Goal: Communication & Community: Answer question/provide support

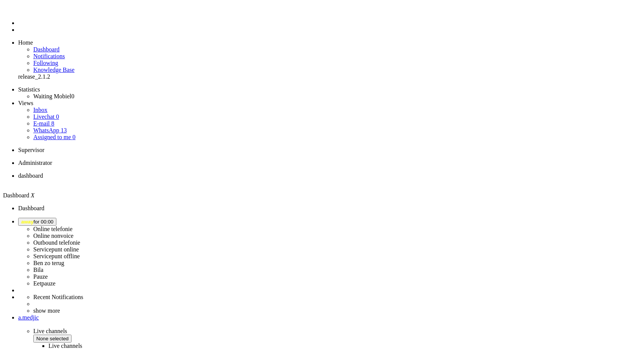
click at [56, 218] on button "away for 00:00" at bounding box center [37, 222] width 38 height 8
click at [73, 233] on label "Online nonvoice" at bounding box center [53, 236] width 40 height 6
click at [0, 0] on icon at bounding box center [0, 0] width 0 height 0
click at [56, 218] on button "away for 00:01" at bounding box center [37, 222] width 38 height 8
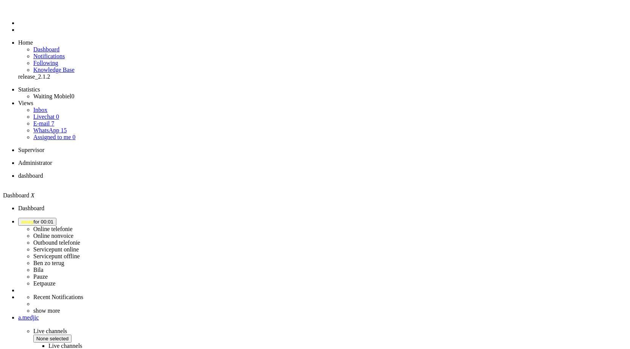
click at [73, 233] on label "Online nonvoice" at bounding box center [53, 236] width 40 height 6
click at [34, 219] on span "away" at bounding box center [27, 222] width 12 height 6
click at [73, 233] on label "Online nonvoice" at bounding box center [53, 236] width 40 height 6
click at [18, 11] on img "Omnidesk" at bounding box center [24, 11] width 13 height 0
click at [50, 219] on span "Select status" at bounding box center [35, 222] width 29 height 6
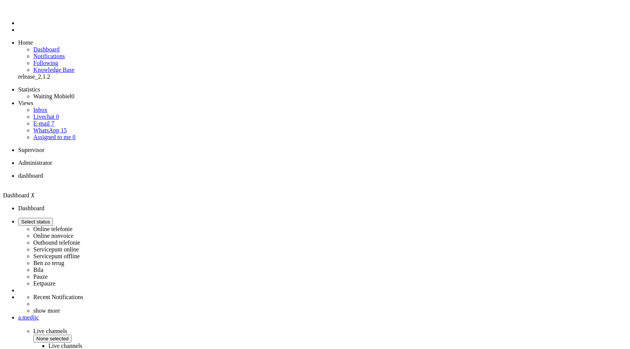
click at [73, 233] on label "Online nonvoice" at bounding box center [53, 236] width 40 height 6
click at [55, 127] on link "WhatsApp 15" at bounding box center [49, 130] width 33 height 6
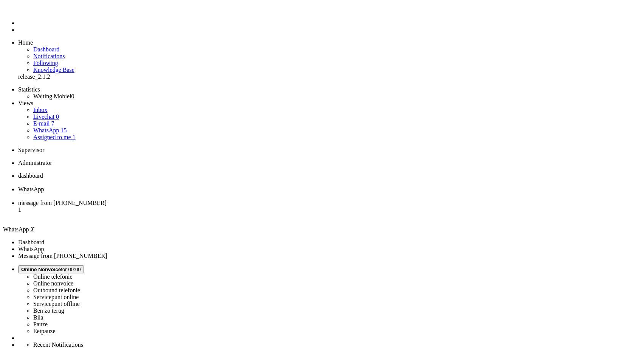
click at [107, 200] on span "message from [PHONE_NUMBER]" at bounding box center [62, 203] width 88 height 6
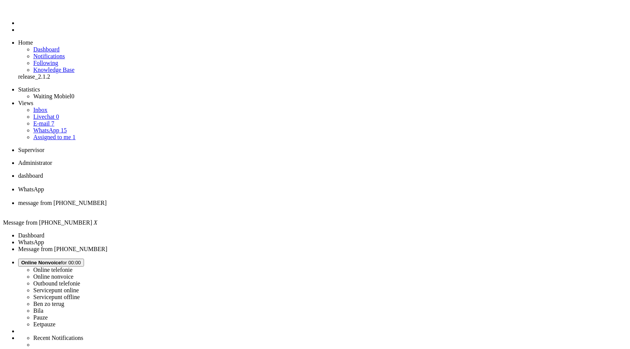
click at [43, 172] on span "dashboard" at bounding box center [30, 175] width 25 height 6
click at [44, 186] on span "WhatsApp" at bounding box center [31, 189] width 26 height 6
click at [54, 120] on link "E-mail 7" at bounding box center [43, 123] width 21 height 6
click at [215, 186] on li "E-mail" at bounding box center [325, 193] width 614 height 14
click at [220, 193] on div "Close tab" at bounding box center [325, 196] width 614 height 7
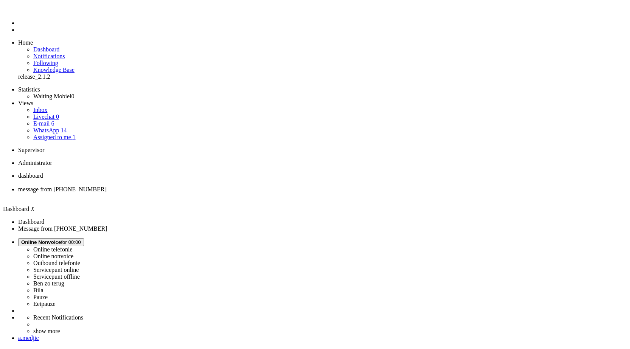
click at [107, 186] on span "message from [PHONE_NUMBER]" at bounding box center [62, 189] width 88 height 6
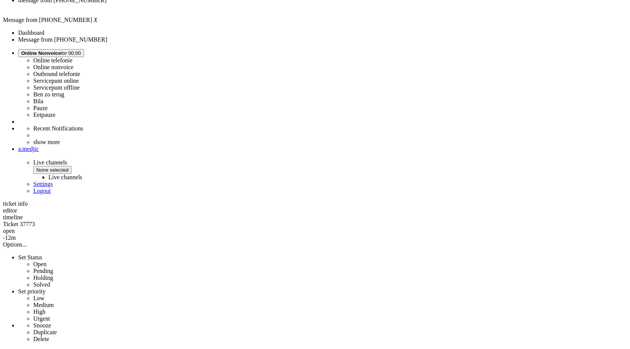
scroll to position [347, 0]
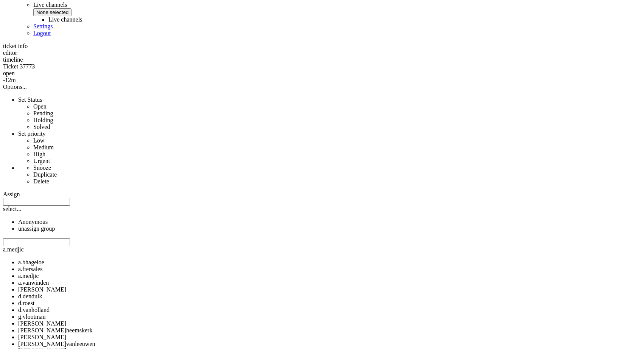
copy div "4710020"
drag, startPoint x: 208, startPoint y: 98, endPoint x: 267, endPoint y: 105, distance: 60.1
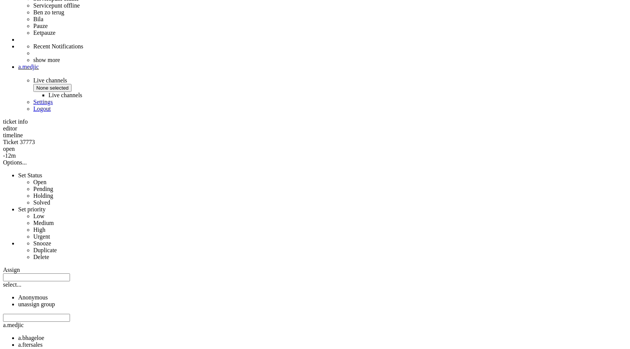
scroll to position [233, 0]
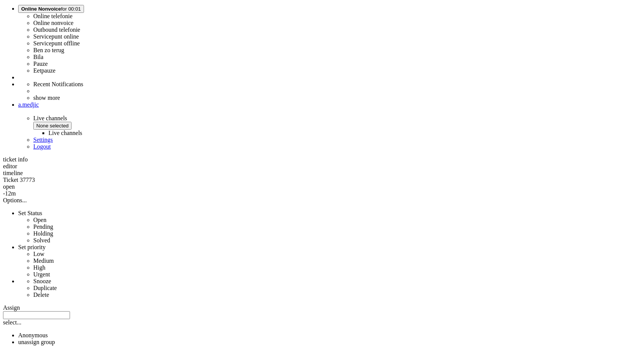
drag, startPoint x: 313, startPoint y: 95, endPoint x: 208, endPoint y: 82, distance: 105.5
copy div "Ja, je kunt de iPhone nog retourneren. Je hebt 14 dagen na levering om je toest…"
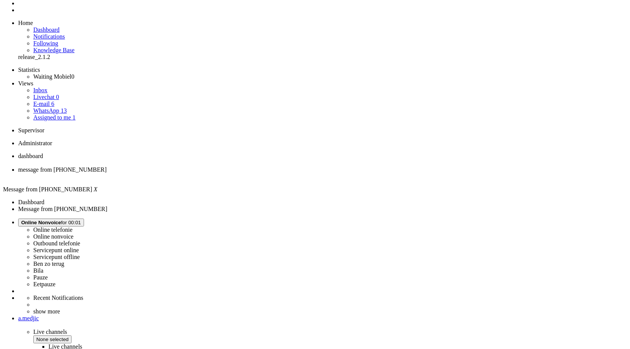
scroll to position [6, 0]
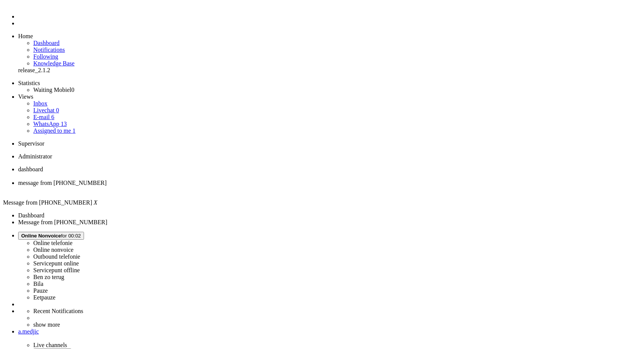
copy div "Ja, je kunt de iPhone nog retourneren. Je hebt 14 dagen na levering om je toest…"
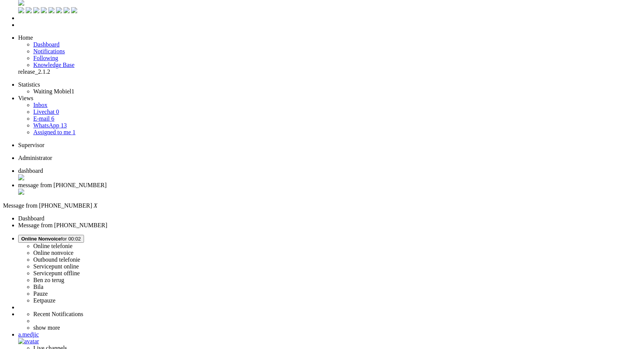
click at [218, 189] on div "Close tab" at bounding box center [322, 193] width 608 height 8
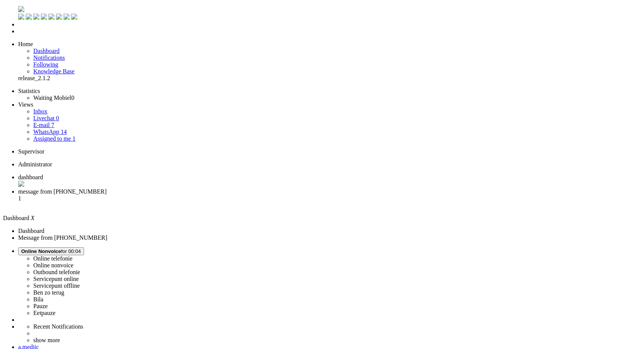
click at [107, 188] on span "message from [PHONE_NUMBER]" at bounding box center [62, 191] width 88 height 6
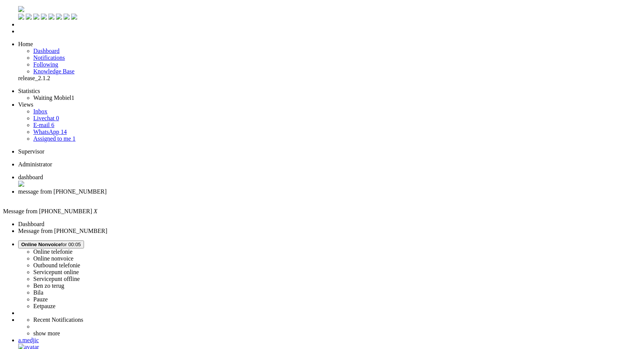
click at [217, 195] on div "Close tab" at bounding box center [322, 198] width 608 height 7
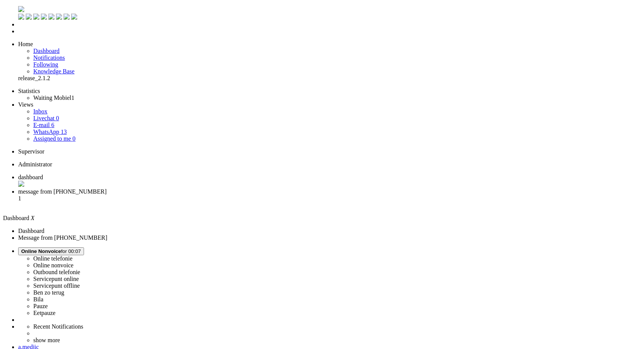
click at [107, 188] on span "message from [PHONE_NUMBER]" at bounding box center [62, 191] width 88 height 6
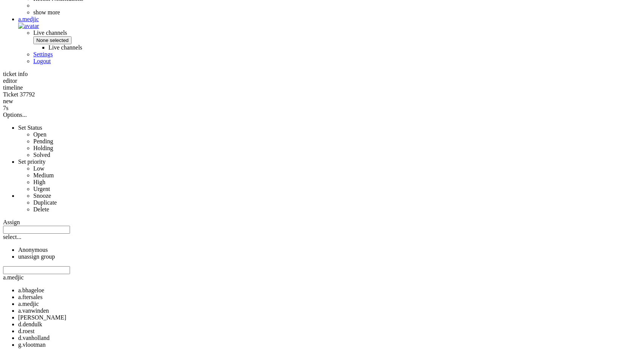
scroll to position [334, 0]
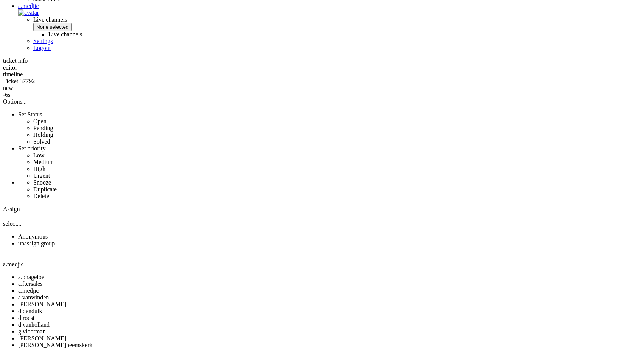
drag, startPoint x: 226, startPoint y: 222, endPoint x: 206, endPoint y: 223, distance: 19.3
copy div "7245dd"
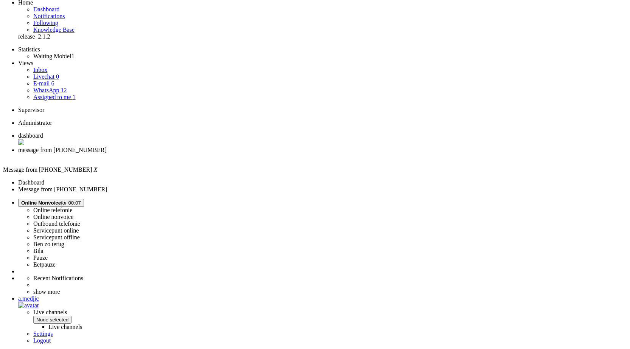
scroll to position [0, 0]
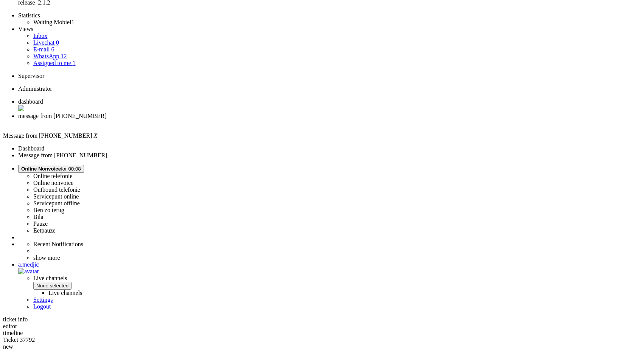
scroll to position [113, 0]
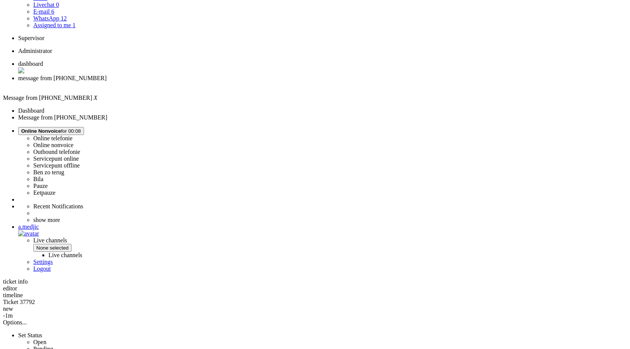
drag, startPoint x: 207, startPoint y: 222, endPoint x: 504, endPoint y: 226, distance: 297.3
copy div "We begrijpen dat dit vervelend is. Wat er gebeurd is: je huidige contract met L…"
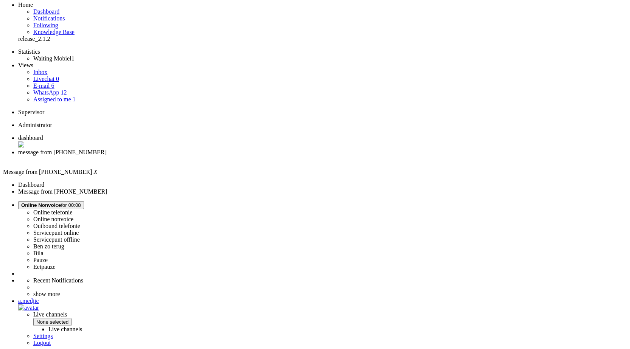
scroll to position [0, 0]
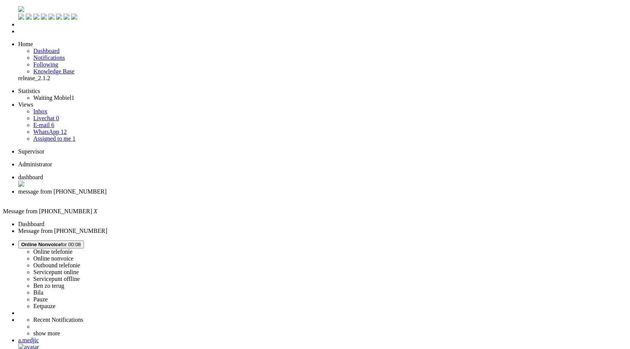
paste body "Rich Text Area. Press ALT-0 for help."
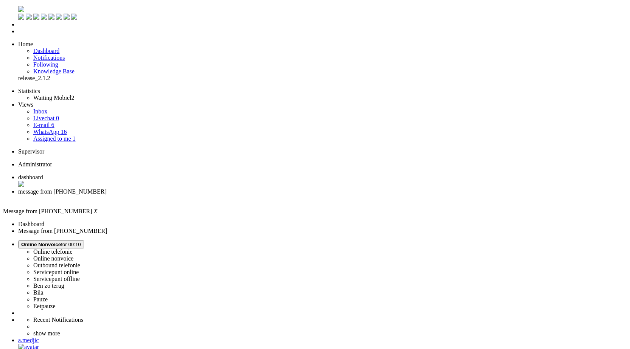
scroll to position [113, 0]
click at [217, 195] on div "Close tab" at bounding box center [322, 198] width 608 height 7
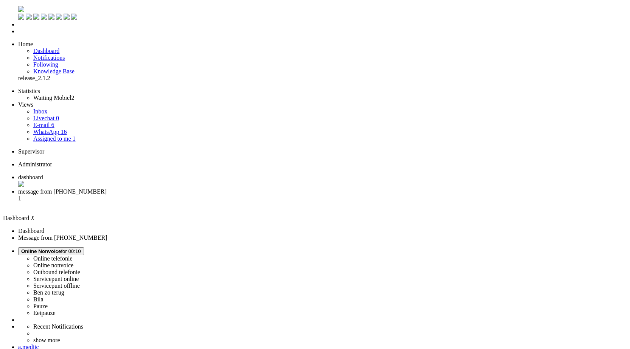
click at [107, 188] on span "message from [PHONE_NUMBER]" at bounding box center [62, 191] width 88 height 6
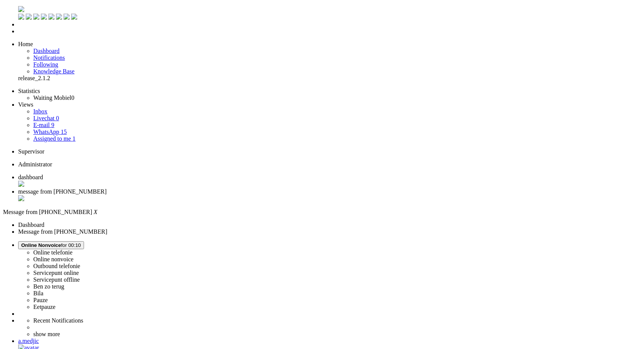
click at [215, 195] on div "Close tab" at bounding box center [322, 199] width 608 height 8
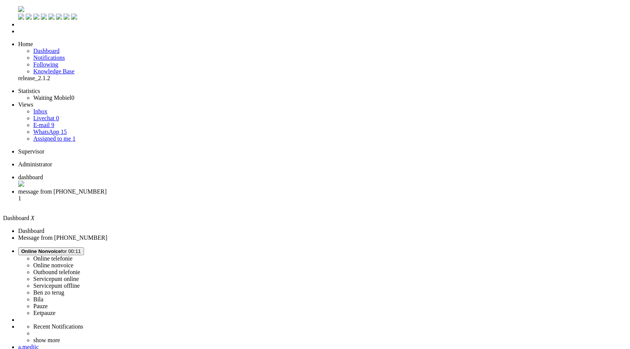
click at [191, 188] on li "message from [PHONE_NUMBER] 1" at bounding box center [322, 198] width 608 height 20
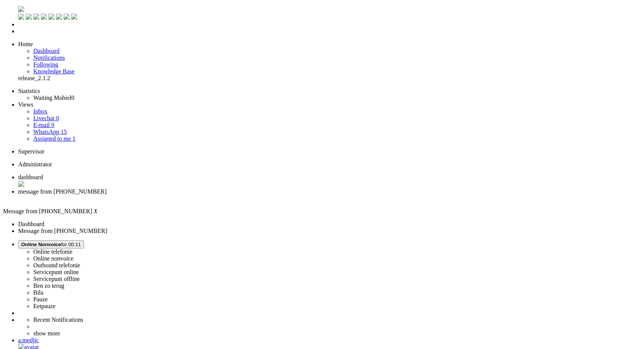
drag, startPoint x: 461, startPoint y: 246, endPoint x: 452, endPoint y: 130, distance: 116.5
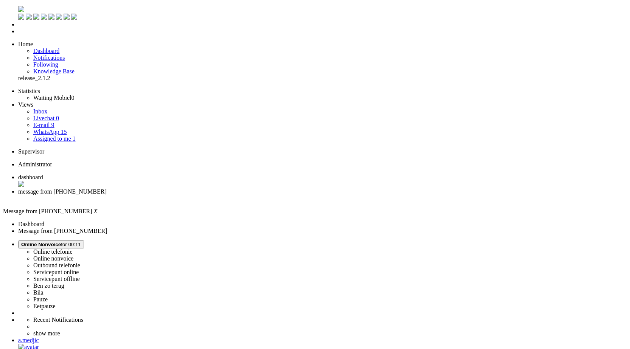
type input "annul"
drag, startPoint x: 338, startPoint y: 1370, endPoint x: 76, endPoint y: 1372, distance: 262.1
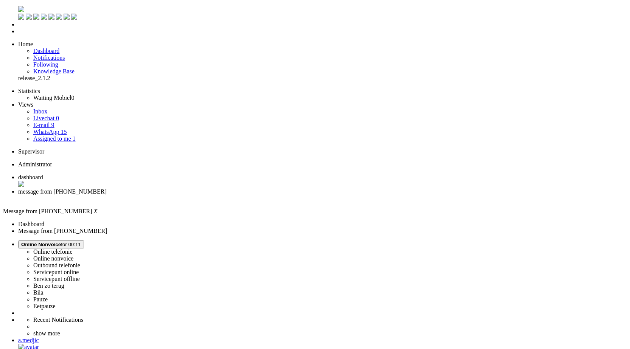
click at [218, 195] on div "Close tab" at bounding box center [322, 198] width 608 height 7
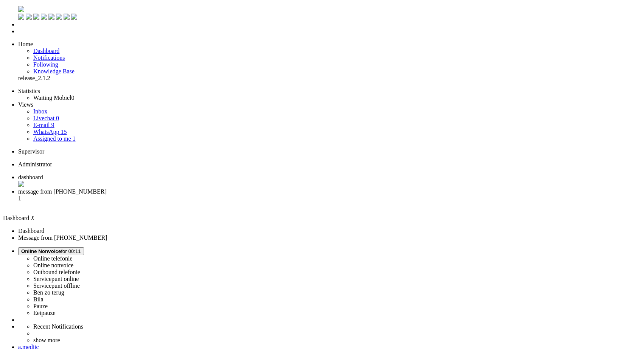
click at [107, 188] on span "message from [PHONE_NUMBER]" at bounding box center [62, 191] width 88 height 6
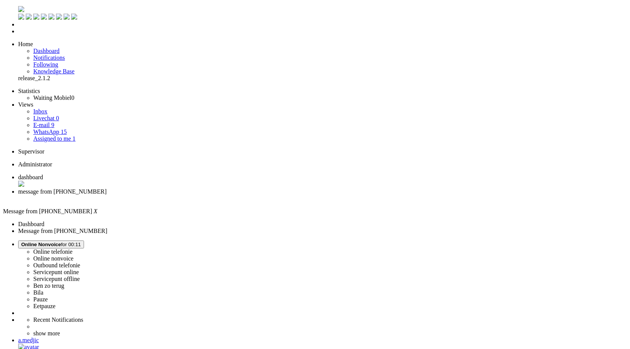
drag, startPoint x: 552, startPoint y: 237, endPoint x: 529, endPoint y: 140, distance: 100.0
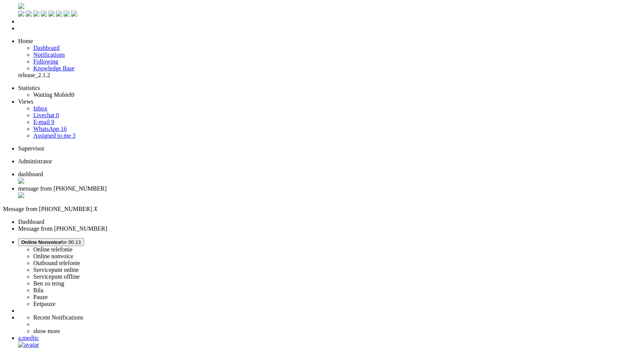
drag, startPoint x: 161, startPoint y: 239, endPoint x: 177, endPoint y: 103, distance: 136.6
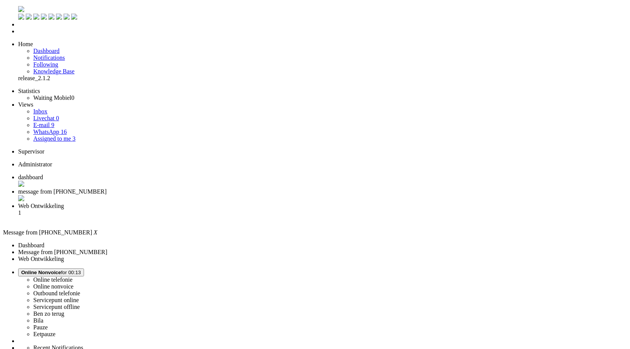
click at [219, 195] on div "Close tab" at bounding box center [322, 199] width 608 height 8
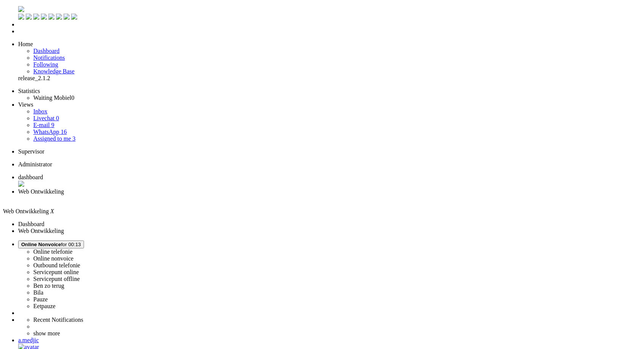
click at [217, 195] on div "Close tab" at bounding box center [322, 198] width 608 height 7
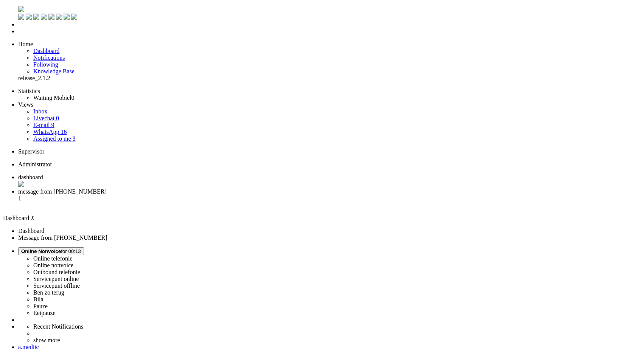
click at [186, 188] on li "message from [PHONE_NUMBER] 1" at bounding box center [322, 198] width 608 height 20
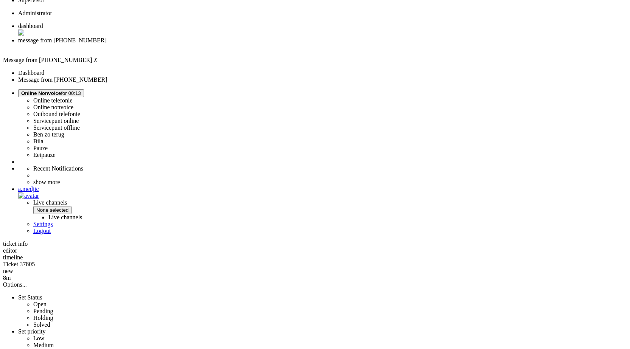
scroll to position [156, 0]
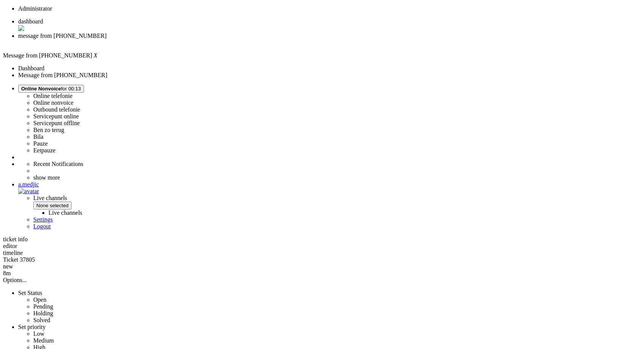
copy div "4714215"
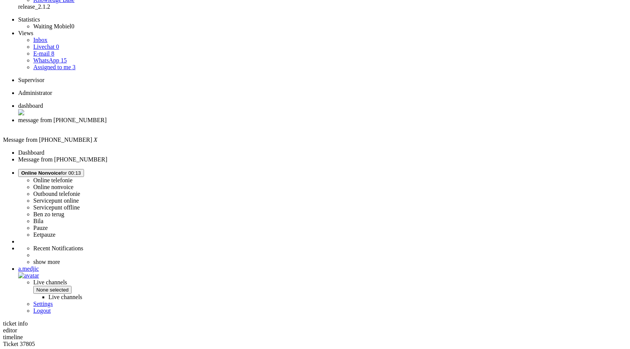
scroll to position [113, 0]
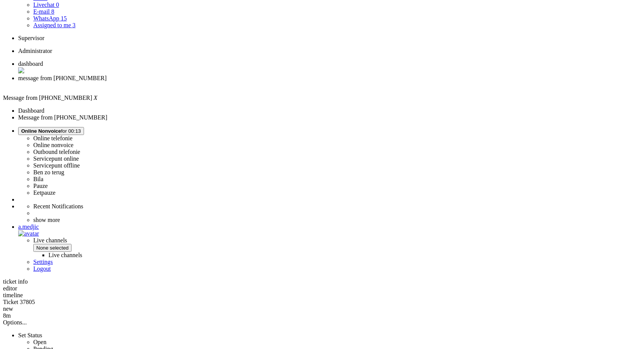
drag, startPoint x: 205, startPoint y: 236, endPoint x: 261, endPoint y: 235, distance: 55.2
copy div "[FINANCIAL_ID]"
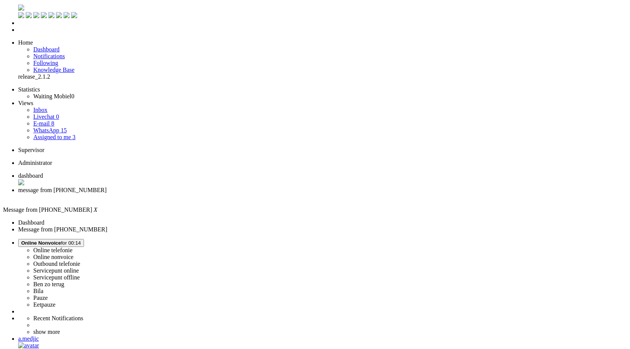
scroll to position [0, 0]
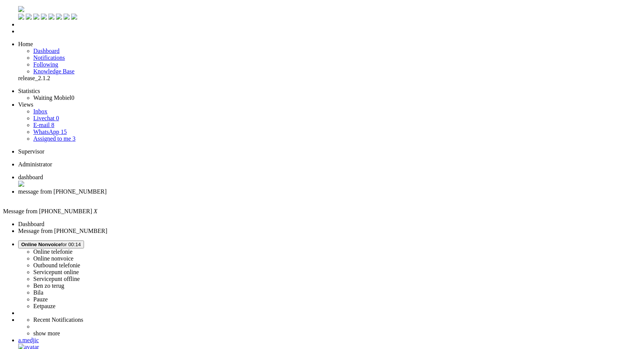
click at [219, 195] on div "Close tab" at bounding box center [322, 198] width 608 height 7
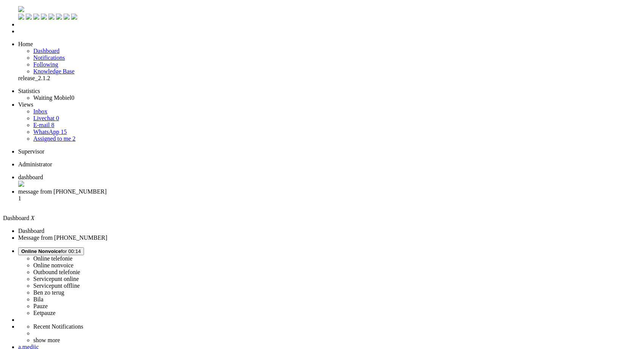
click at [107, 188] on span "message from [PHONE_NUMBER]" at bounding box center [62, 191] width 88 height 6
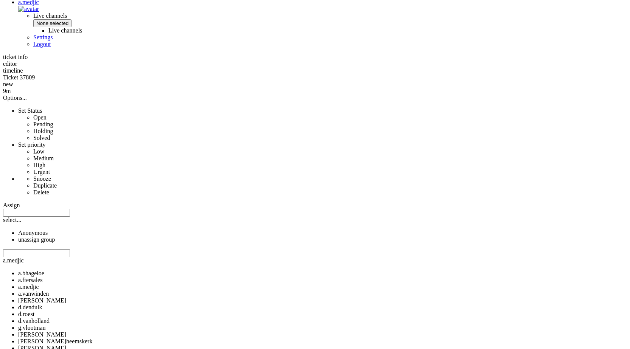
scroll to position [390, 0]
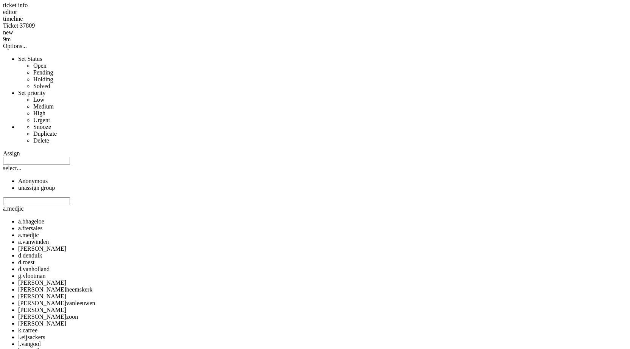
copy div "4710388"
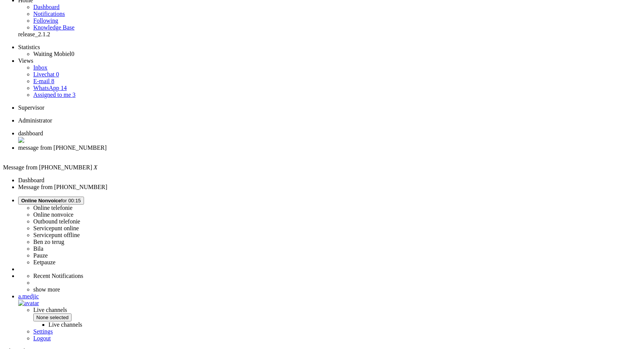
scroll to position [0, 0]
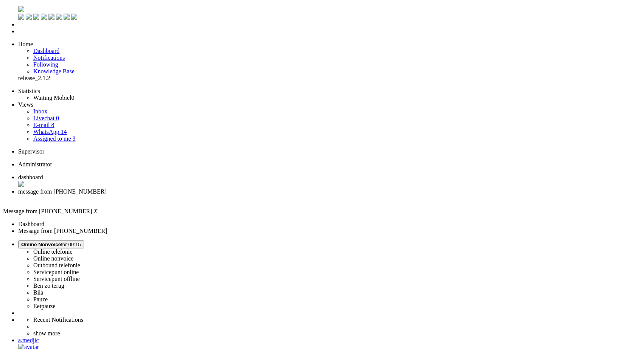
click at [67, 129] on link "WhatsApp 14" at bounding box center [49, 132] width 33 height 6
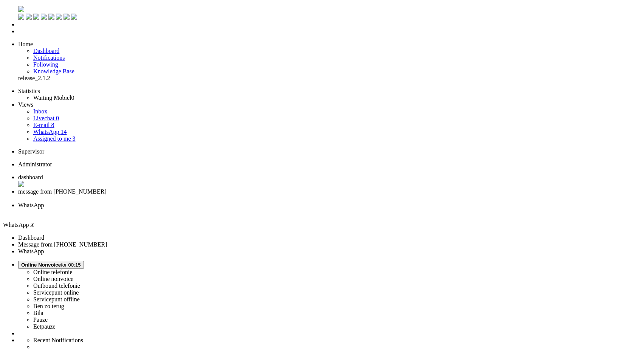
click at [76, 122] on li "E-mail 8" at bounding box center [332, 125] width 599 height 7
click at [54, 122] on link "E-mail 8" at bounding box center [43, 125] width 21 height 6
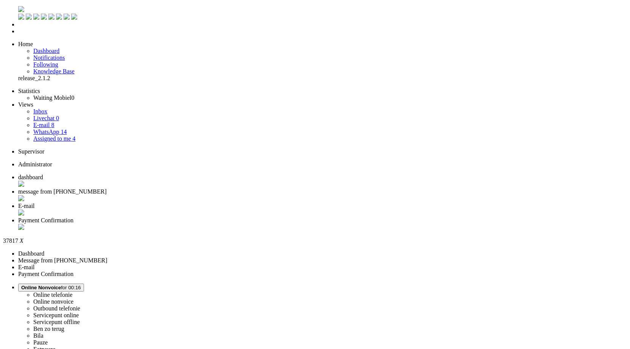
click at [347, 224] on div "Close tab" at bounding box center [322, 228] width 608 height 8
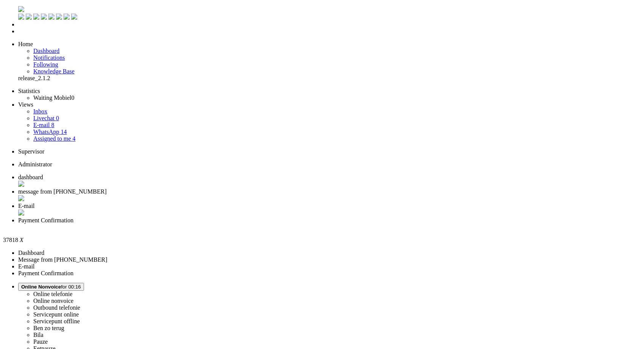
click at [346, 224] on div "Close tab" at bounding box center [322, 227] width 608 height 7
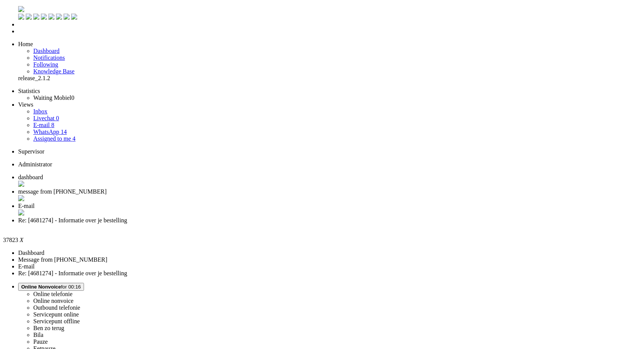
click at [347, 224] on div "Close tab" at bounding box center [322, 227] width 608 height 7
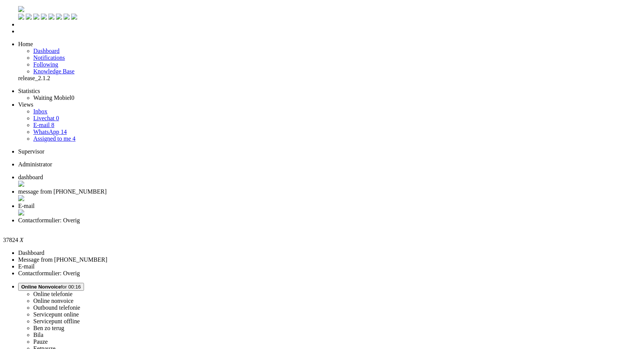
click at [346, 224] on div "Close tab" at bounding box center [322, 227] width 608 height 7
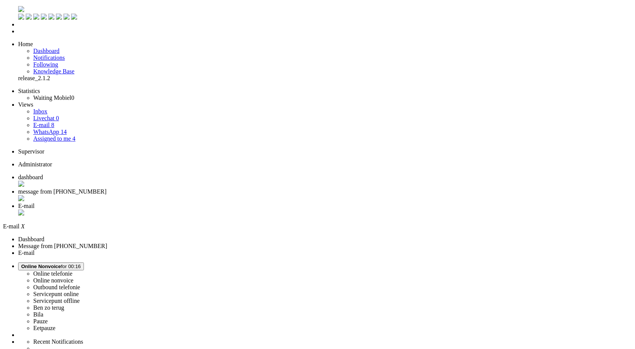
click at [283, 209] on div "Close tab" at bounding box center [325, 213] width 614 height 8
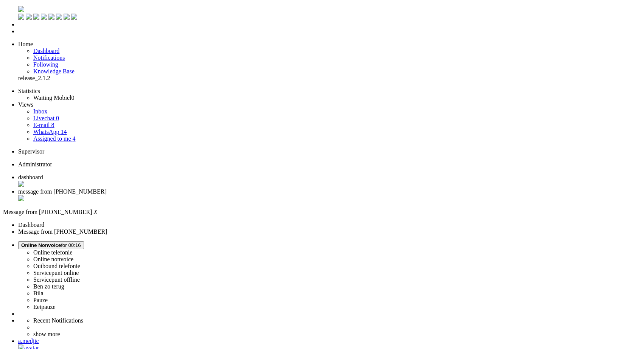
click at [217, 195] on div "Close tab" at bounding box center [322, 199] width 608 height 8
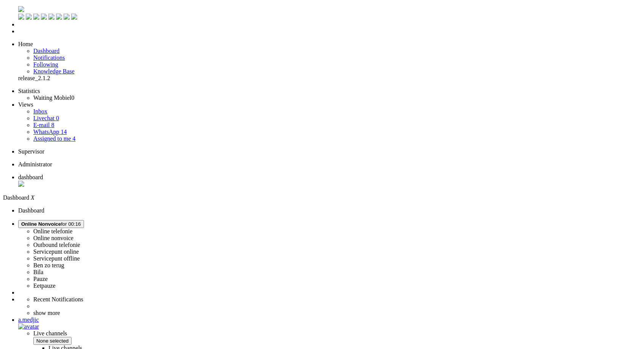
click at [67, 129] on link "WhatsApp 14" at bounding box center [49, 132] width 33 height 6
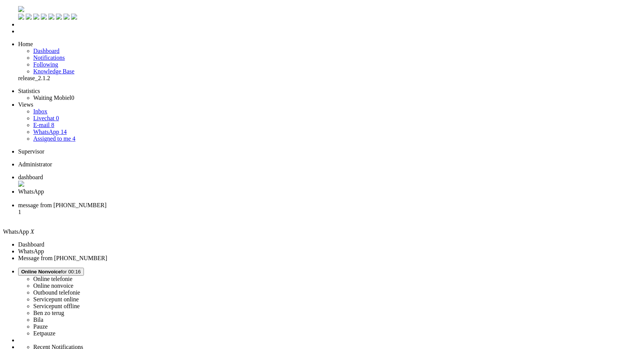
click at [67, 135] on link "Assigned to me 4" at bounding box center [54, 138] width 42 height 6
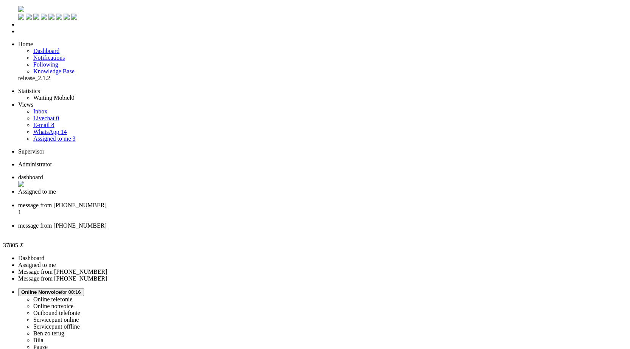
click at [350, 222] on li "message from [PHONE_NUMBER]" at bounding box center [322, 229] width 608 height 14
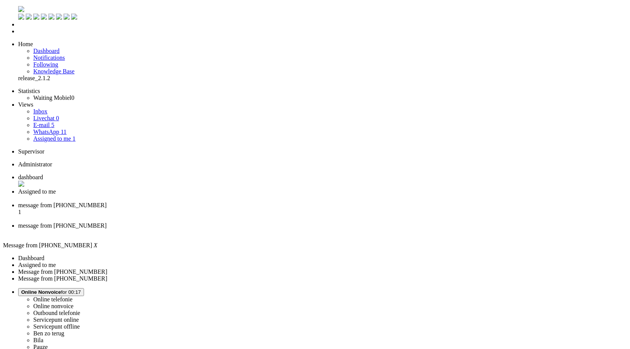
click at [347, 229] on div "Close tab" at bounding box center [322, 232] width 608 height 7
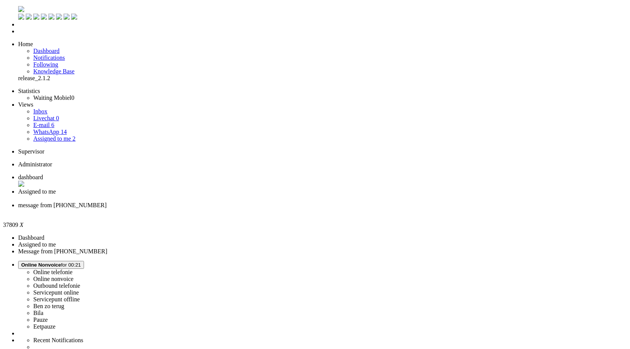
drag, startPoint x: 206, startPoint y: 159, endPoint x: 287, endPoint y: 177, distance: 83.3
drag, startPoint x: 206, startPoint y: 172, endPoint x: 503, endPoint y: 209, distance: 299.4
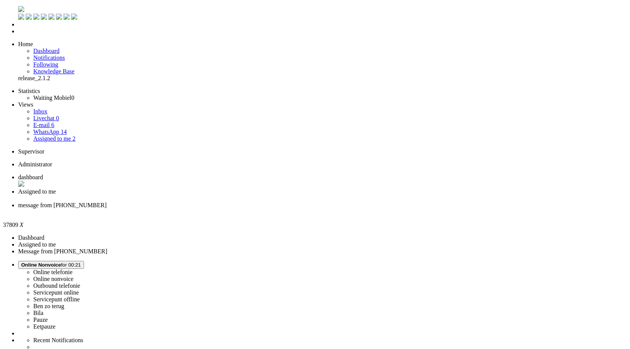
copy div "Om je tweede vraag direct te beantwoorden: nee, het is helaas niet mogelijk om …"
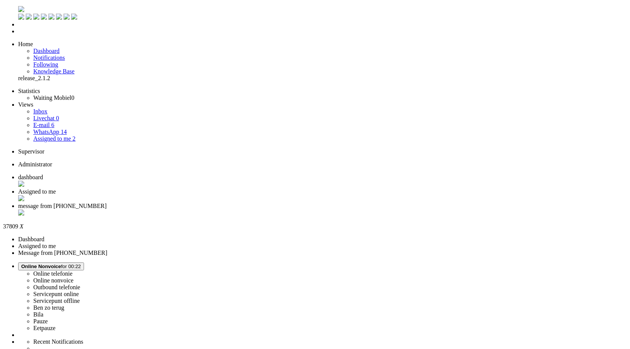
click at [284, 209] on div "Close tab" at bounding box center [322, 213] width 608 height 8
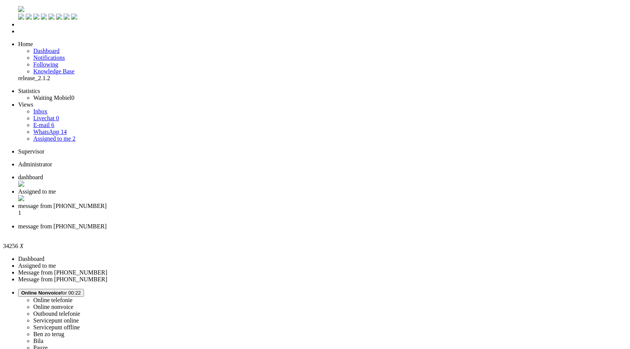
copy div "4712261"
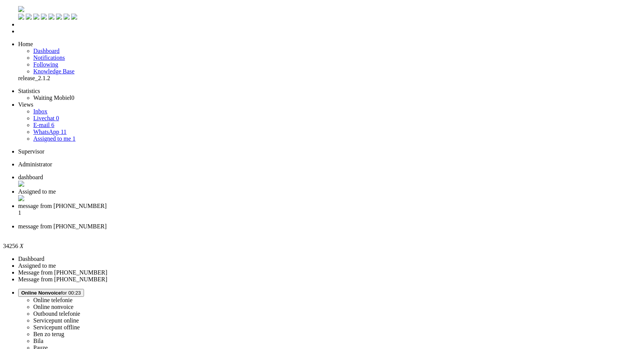
type input "annulere"
drag, startPoint x: 222, startPoint y: 1380, endPoint x: 292, endPoint y: 1379, distance: 69.6
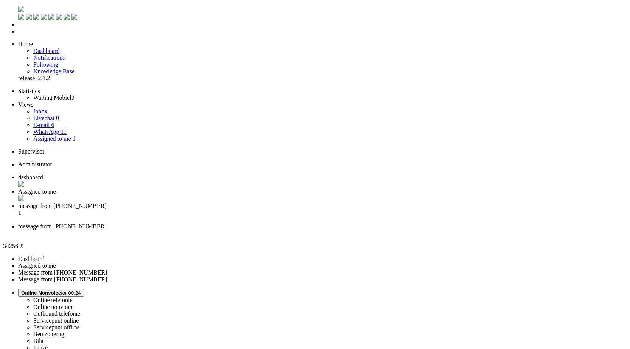
click at [348, 230] on div "Close tab" at bounding box center [322, 233] width 608 height 7
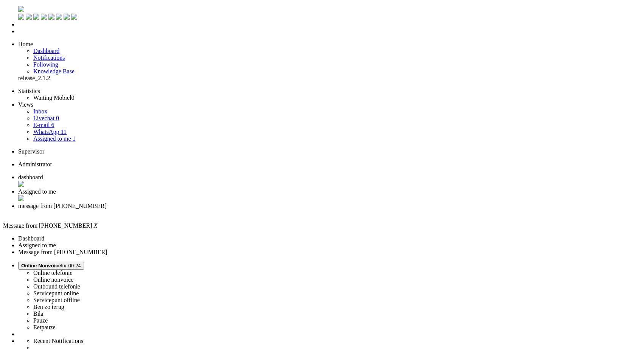
click at [279, 203] on li "message from [PHONE_NUMBER]" at bounding box center [322, 210] width 608 height 14
click at [284, 209] on div "Close tab" at bounding box center [322, 212] width 608 height 7
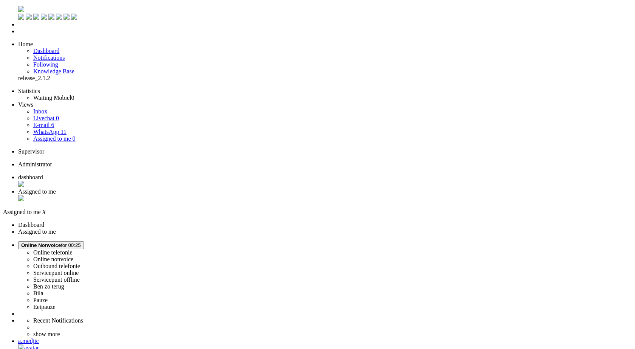
click at [67, 129] on link "WhatsApp 11" at bounding box center [49, 132] width 33 height 6
click at [54, 122] on link "E-mail 6" at bounding box center [43, 125] width 21 height 6
click at [56, 129] on link "WhatsApp 11" at bounding box center [49, 132] width 33 height 6
click at [49, 108] on li "Inbox" at bounding box center [332, 111] width 599 height 7
click at [47, 108] on link "Inbox" at bounding box center [40, 111] width 14 height 6
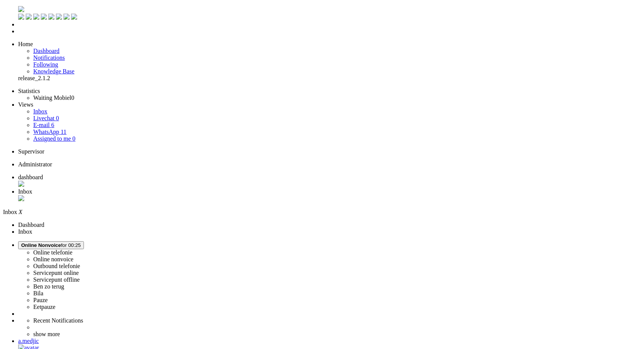
click at [218, 195] on div "Close tab" at bounding box center [325, 199] width 614 height 8
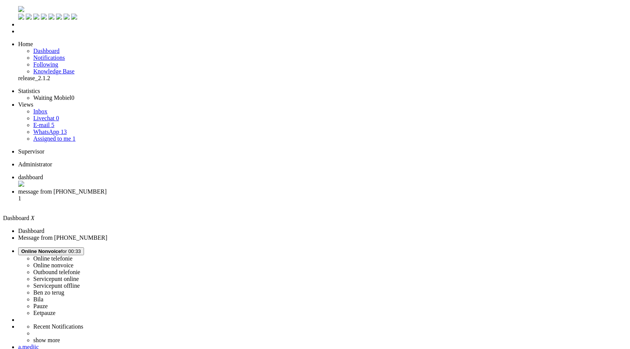
click at [107, 188] on span "message from [PHONE_NUMBER]" at bounding box center [62, 191] width 88 height 6
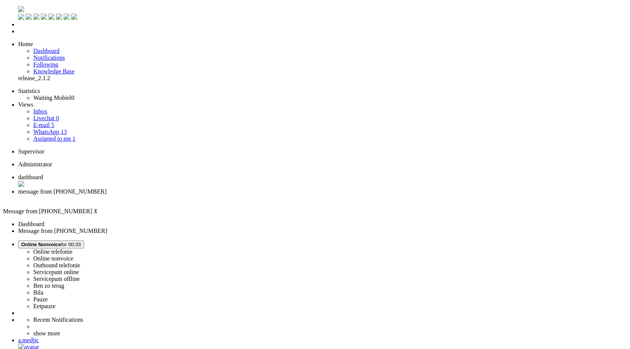
drag, startPoint x: 45, startPoint y: 1359, endPoint x: 6, endPoint y: 1363, distance: 38.4
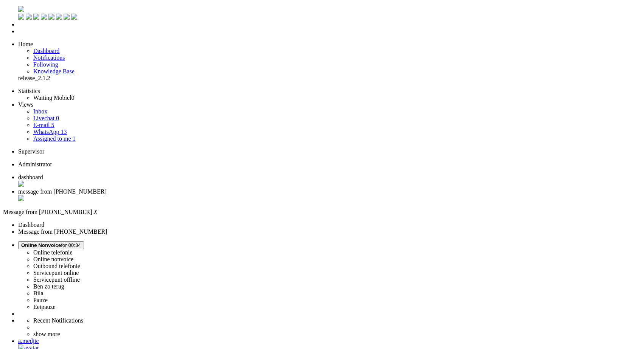
click at [217, 195] on div "Close tab" at bounding box center [322, 199] width 608 height 8
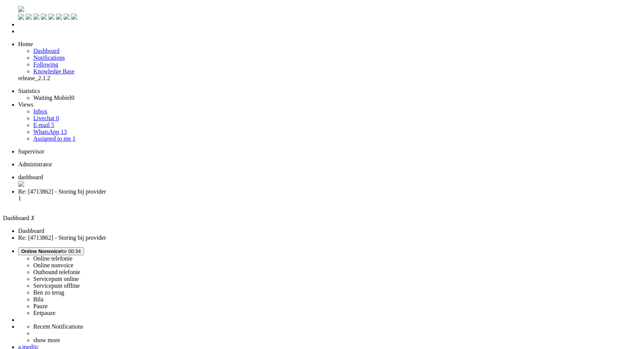
click at [183, 188] on li "Re: [4713862] - Storing bij provider 1" at bounding box center [322, 198] width 608 height 20
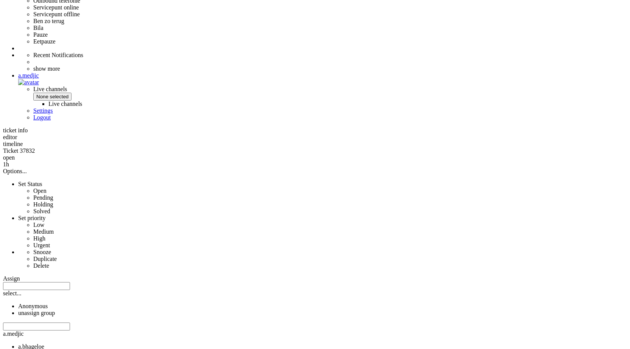
drag, startPoint x: 460, startPoint y: 287, endPoint x: 206, endPoint y: 285, distance: 253.7
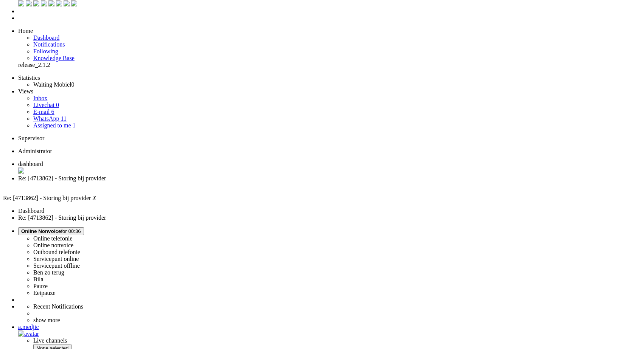
scroll to position [0, 0]
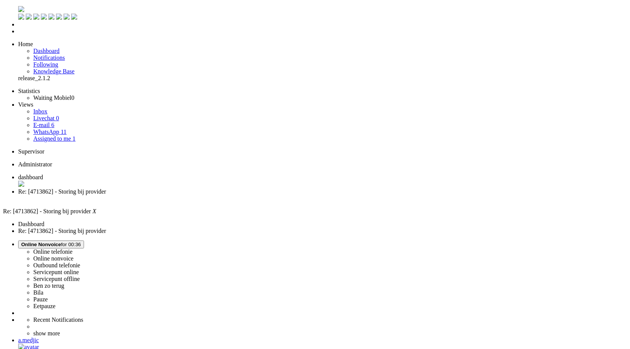
drag, startPoint x: 50, startPoint y: 1426, endPoint x: 9, endPoint y: 1425, distance: 41.6
drag, startPoint x: 345, startPoint y: 1423, endPoint x: 335, endPoint y: 1413, distance: 14.4
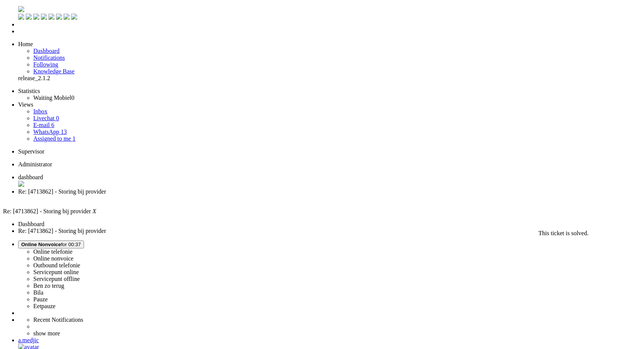
click at [216, 195] on div "Close tab" at bounding box center [322, 198] width 608 height 7
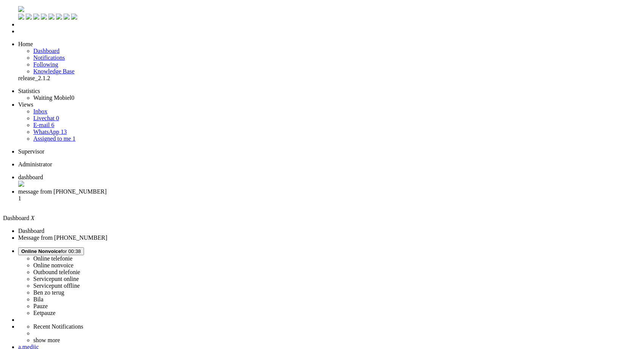
click at [194, 188] on li "message from [PHONE_NUMBER] 1" at bounding box center [322, 198] width 608 height 20
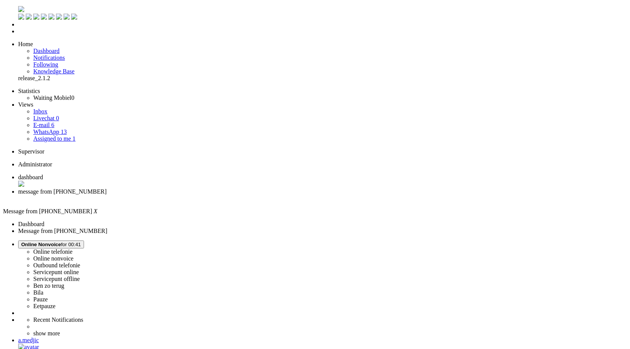
drag, startPoint x: 126, startPoint y: 1360, endPoint x: 109, endPoint y: 1359, distance: 17.0
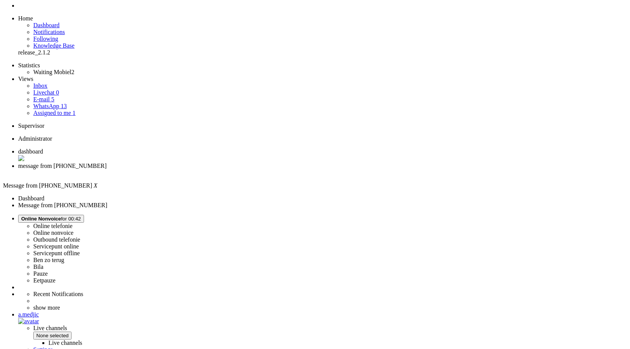
scroll to position [38, 0]
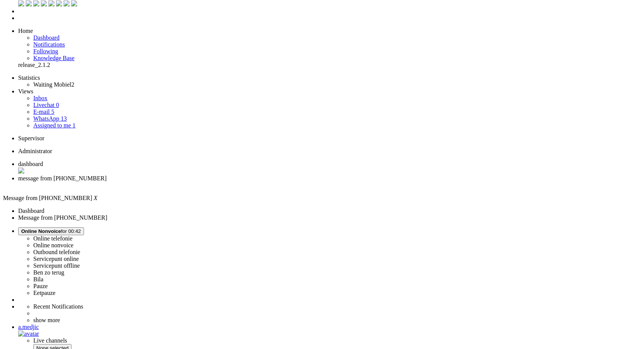
scroll to position [0, 0]
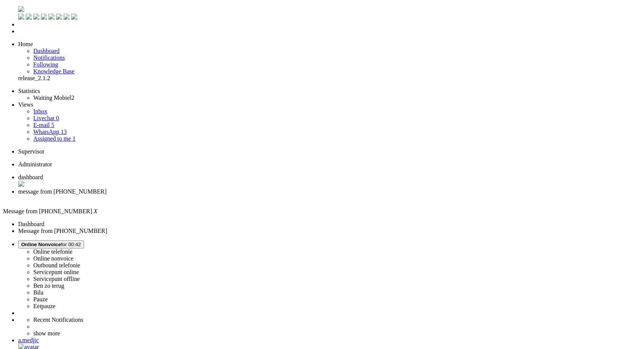
click at [217, 195] on div "Close tab" at bounding box center [322, 198] width 608 height 7
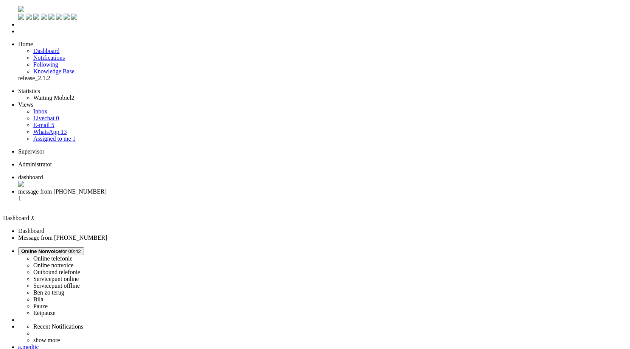
click at [183, 188] on li "message from [PHONE_NUMBER] 1" at bounding box center [322, 198] width 608 height 20
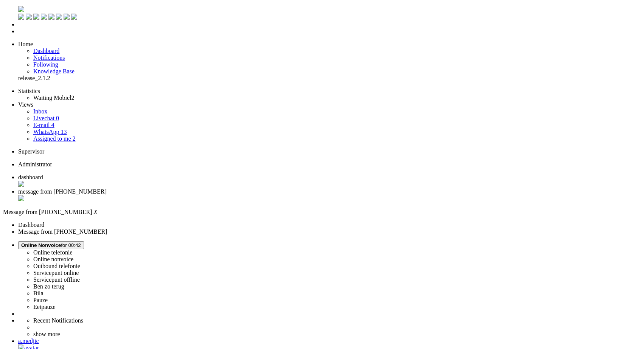
click at [219, 195] on div "Close tab" at bounding box center [322, 199] width 608 height 8
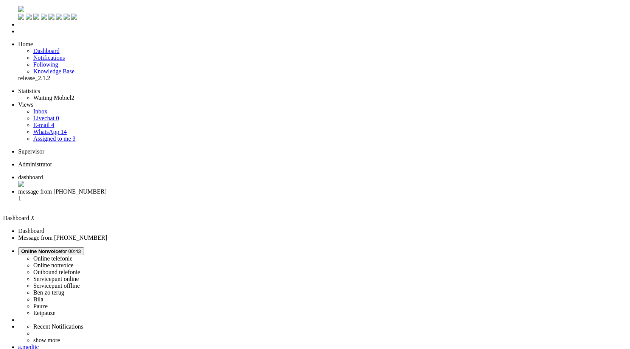
click at [107, 188] on span "message from [PHONE_NUMBER]" at bounding box center [62, 191] width 88 height 6
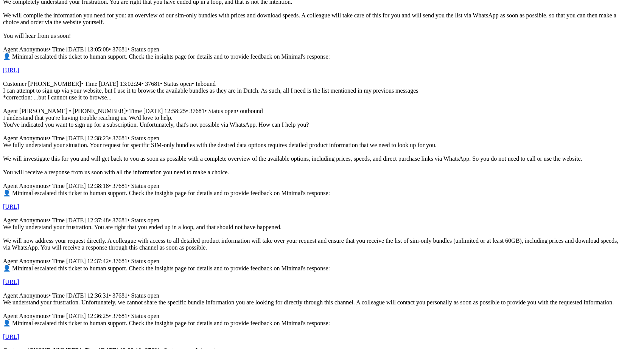
scroll to position [3884, 0]
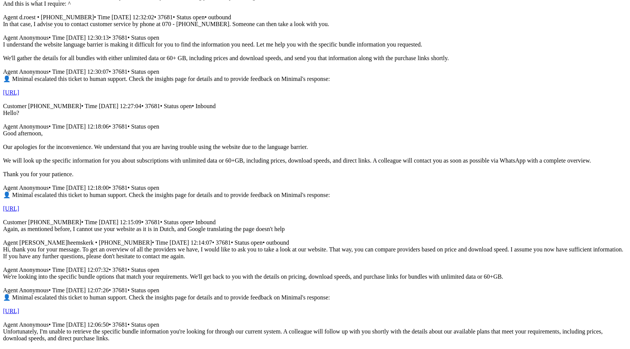
drag, startPoint x: 615, startPoint y: 115, endPoint x: 605, endPoint y: 217, distance: 101.9
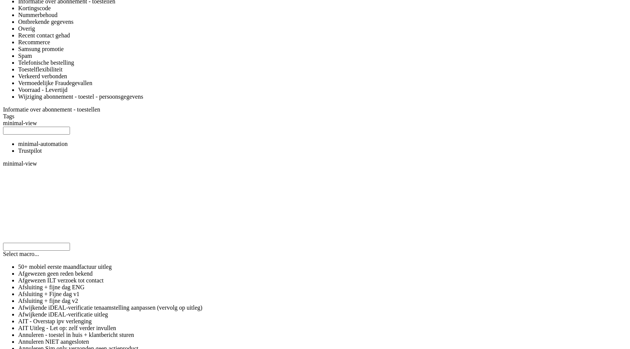
scroll to position [0, 0]
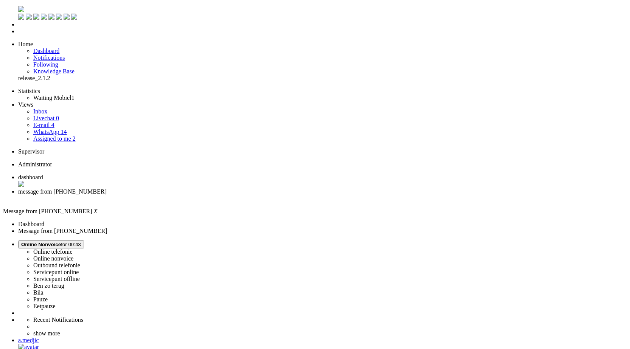
drag, startPoint x: 600, startPoint y: 286, endPoint x: 585, endPoint y: 132, distance: 155.0
paste body "Rich Text Area. Press ALT-0 for help."
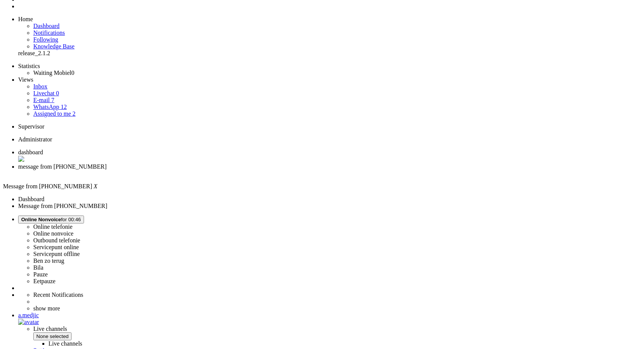
scroll to position [38, 0]
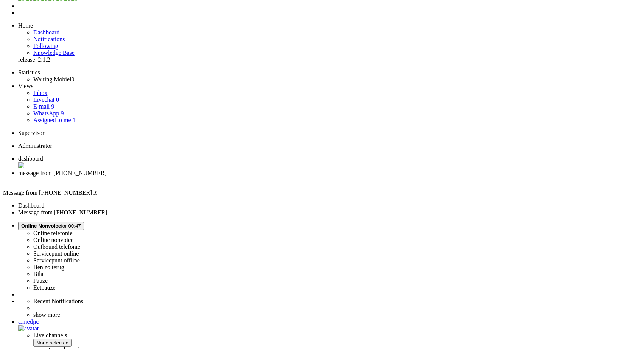
scroll to position [0, 0]
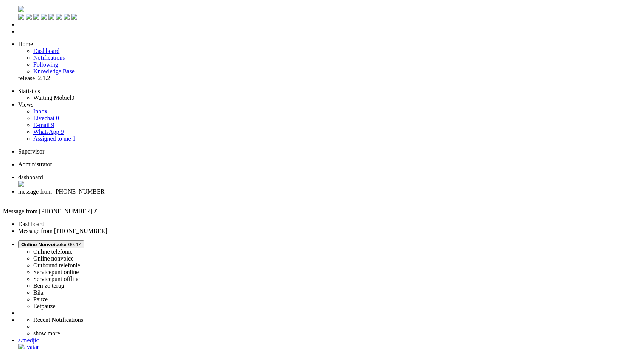
click at [219, 195] on div "Close tab" at bounding box center [322, 198] width 608 height 7
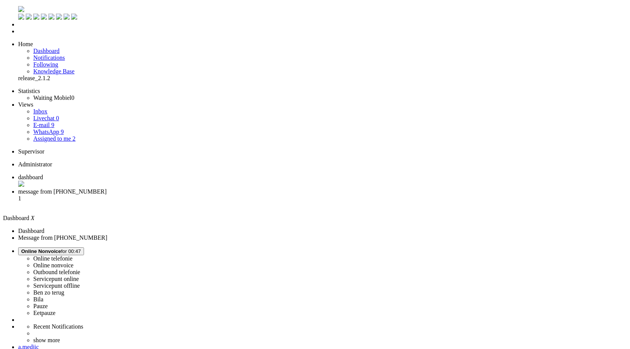
click at [184, 188] on li "message from [PHONE_NUMBER] 1" at bounding box center [322, 198] width 608 height 20
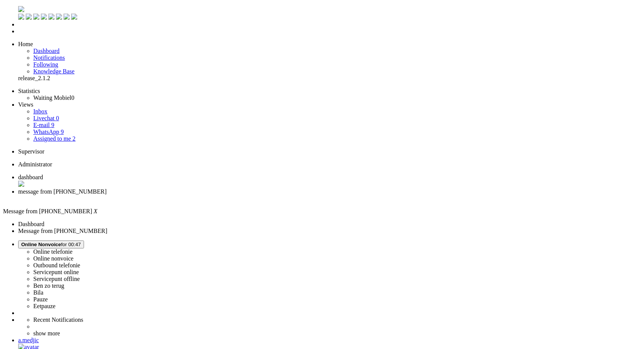
click at [52, 135] on span "Assigned to me" at bounding box center [52, 138] width 38 height 6
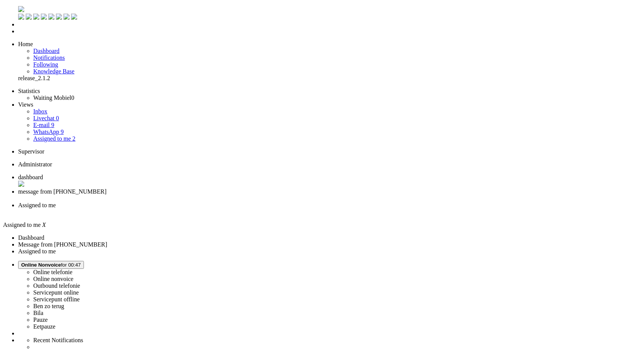
click at [220, 195] on div "Close tab" at bounding box center [322, 198] width 608 height 7
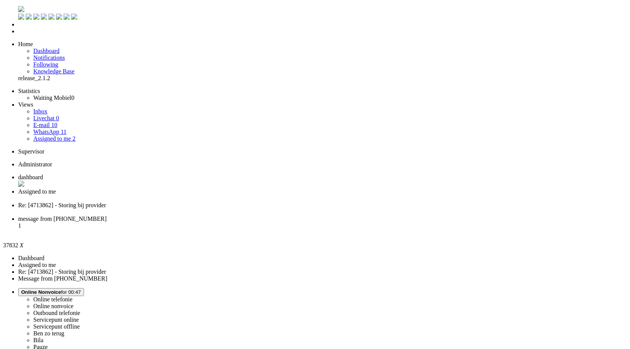
click at [282, 202] on li "Re: [4713862] - Storing bij provider" at bounding box center [322, 209] width 608 height 14
click at [282, 209] on div "Close tab" at bounding box center [322, 212] width 608 height 7
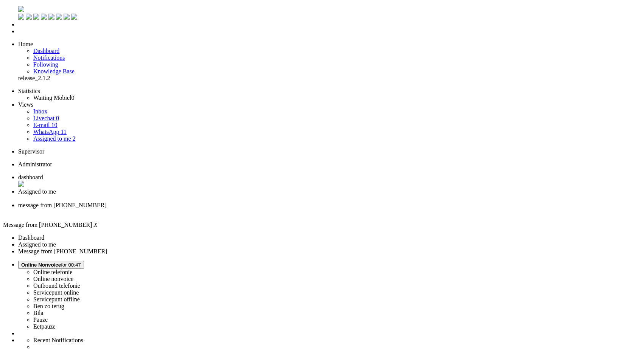
click at [56, 188] on span "Assigned to me" at bounding box center [37, 191] width 38 height 6
click at [248, 202] on li "message from [PHONE_NUMBER]" at bounding box center [325, 209] width 614 height 14
click at [43, 174] on span "dashboard" at bounding box center [30, 177] width 25 height 6
click at [195, 188] on li "Assigned to me" at bounding box center [322, 195] width 608 height 14
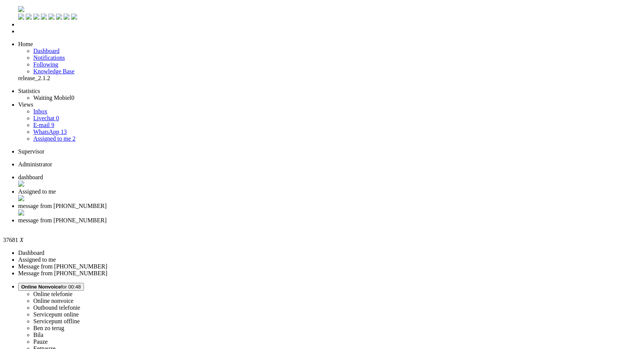
drag, startPoint x: 317, startPoint y: 246, endPoint x: 220, endPoint y: 240, distance: 96.6
drag, startPoint x: 434, startPoint y: 227, endPoint x: 220, endPoint y: 233, distance: 214.1
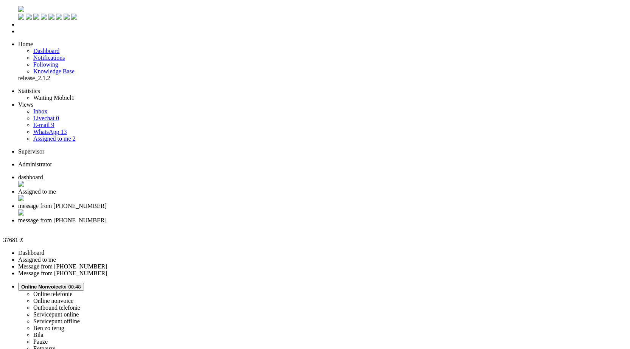
paste body "Rich Text Area. Press ALT-0 for help."
drag, startPoint x: 177, startPoint y: 1360, endPoint x: -11, endPoint y: 1369, distance: 188.5
click at [107, 203] on span "message from [PHONE_NUMBER]" at bounding box center [62, 206] width 88 height 6
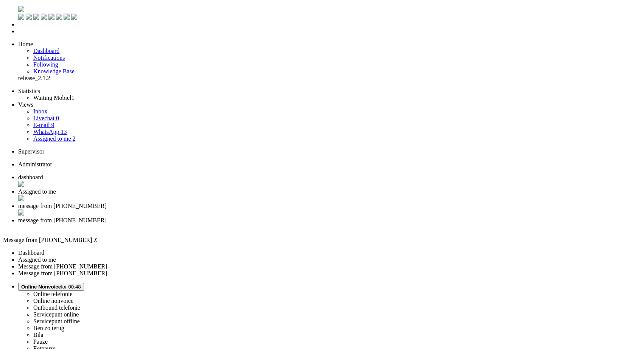
click at [284, 209] on div "Close tab" at bounding box center [322, 213] width 608 height 8
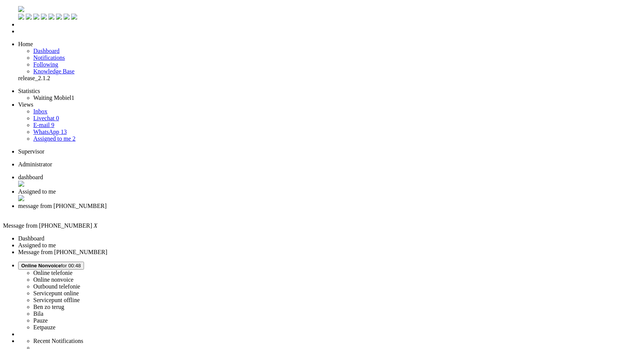
click at [56, 188] on span "Assigned to me" at bounding box center [37, 191] width 38 height 6
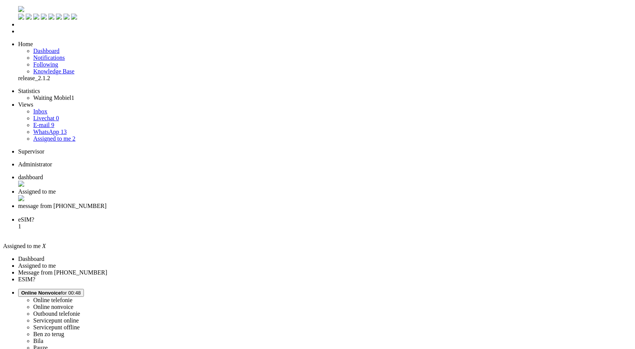
click at [218, 195] on div "Close tab" at bounding box center [325, 199] width 614 height 8
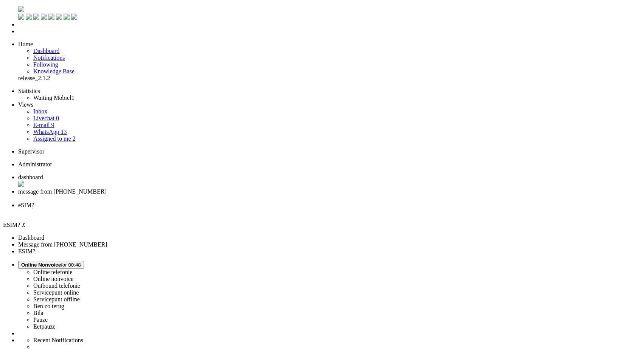
click at [62, 135] on li "Assigned to me 2" at bounding box center [329, 138] width 593 height 7
click at [62, 135] on link "Assigned to me 2" at bounding box center [54, 138] width 42 height 6
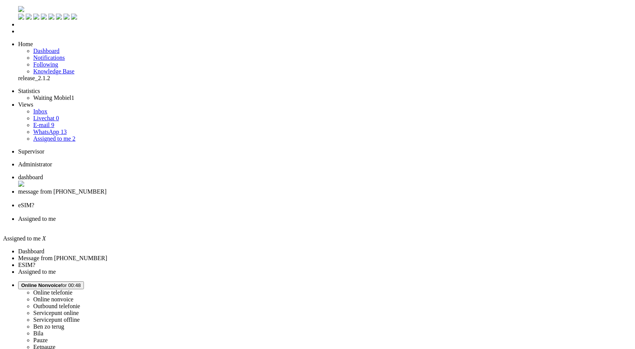
click at [347, 222] on div "Close tab" at bounding box center [325, 225] width 614 height 7
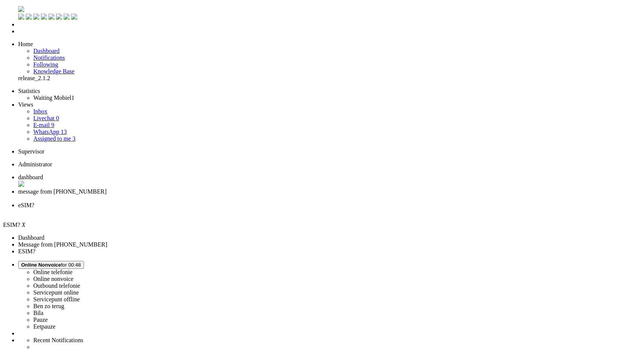
click at [283, 209] on div "Close tab" at bounding box center [322, 212] width 608 height 7
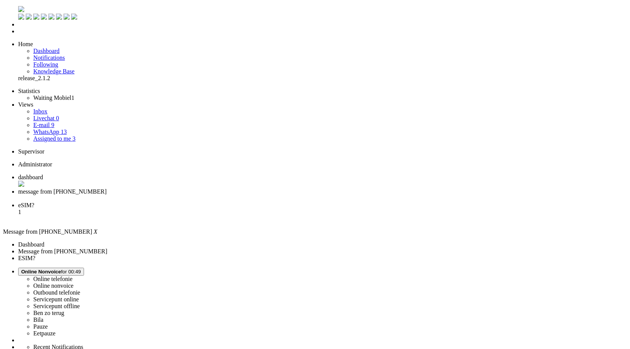
click at [219, 195] on div "Close tab" at bounding box center [322, 198] width 608 height 7
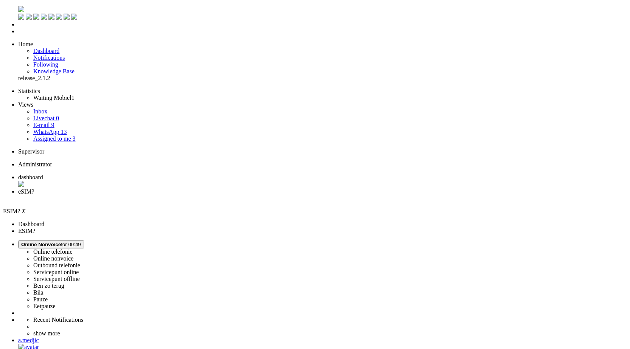
click at [43, 174] on span "dashboard" at bounding box center [30, 177] width 25 height 6
click at [34, 188] on span "eSIM?" at bounding box center [26, 191] width 16 height 6
click at [43, 174] on span "dashboard" at bounding box center [30, 177] width 25 height 6
click at [34, 188] on span "eSIM?" at bounding box center [26, 191] width 16 height 6
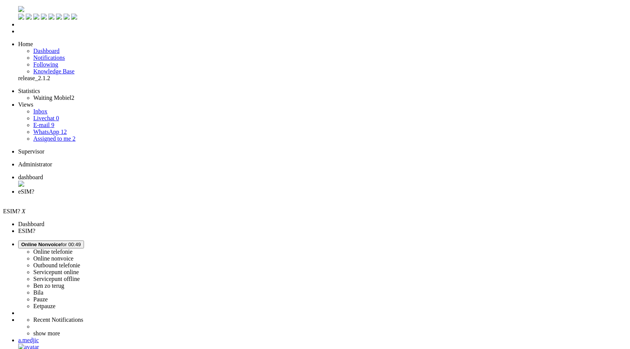
click at [43, 174] on span "dashboard" at bounding box center [30, 177] width 25 height 6
click at [34, 188] on span "eSIM?" at bounding box center [26, 191] width 16 height 6
click at [46, 135] on span "Assigned to me" at bounding box center [52, 138] width 38 height 6
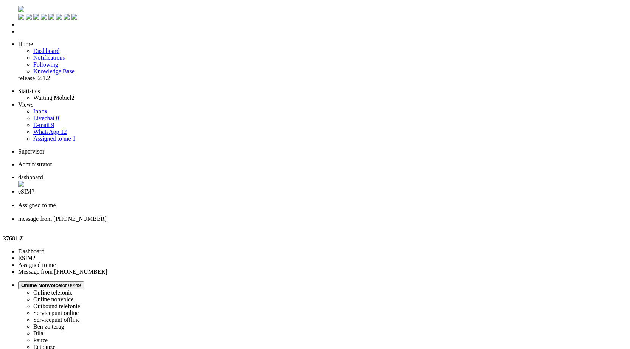
click at [34, 188] on span "eSIM?" at bounding box center [26, 191] width 16 height 6
click at [219, 195] on div "Close tab" at bounding box center [322, 198] width 608 height 7
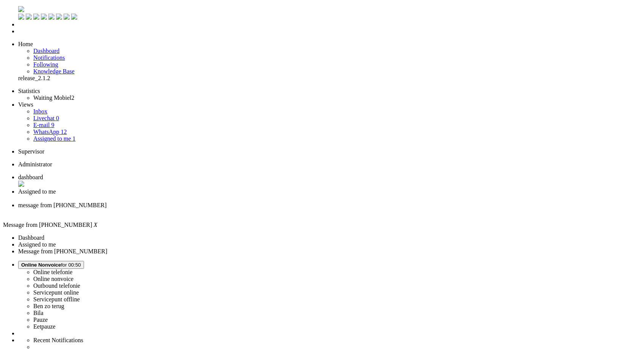
click at [56, 188] on span "Assigned to me" at bounding box center [37, 191] width 38 height 6
click at [107, 203] on span "message from [PHONE_NUMBER]" at bounding box center [62, 206] width 88 height 6
click at [56, 188] on span "Assigned to me" at bounding box center [37, 191] width 38 height 6
click at [252, 203] on li "message from [PHONE_NUMBER]" at bounding box center [325, 210] width 614 height 14
drag, startPoint x: 442, startPoint y: 302, endPoint x: 208, endPoint y: 306, distance: 233.7
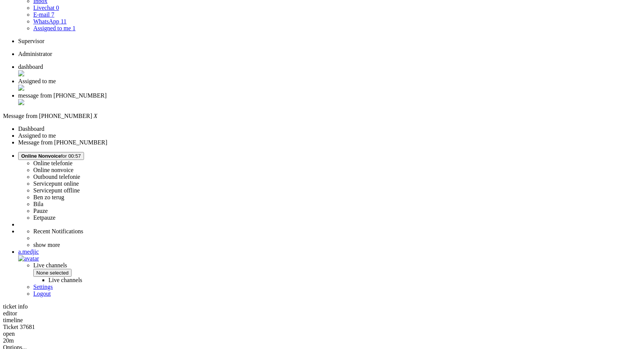
scroll to position [189, 0]
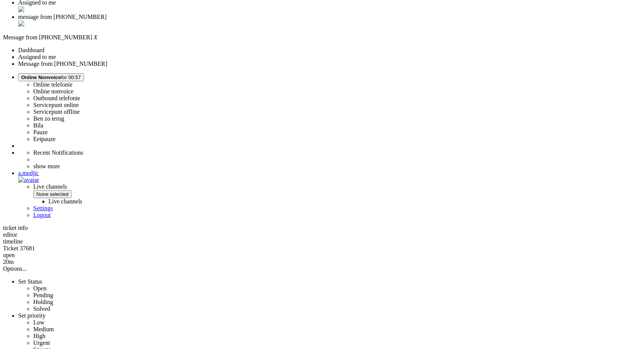
drag, startPoint x: 434, startPoint y: 193, endPoint x: 220, endPoint y: 199, distance: 214.5
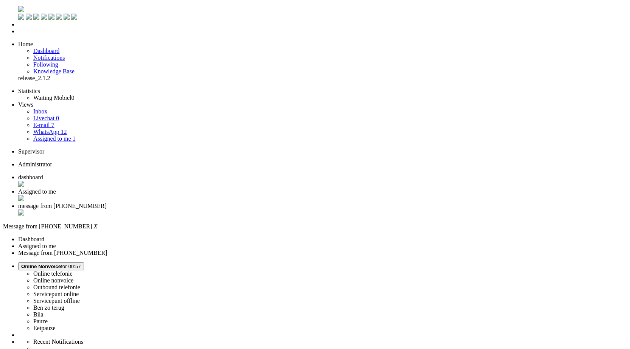
paste body "Rich Text Area. Press ALT-0 for help."
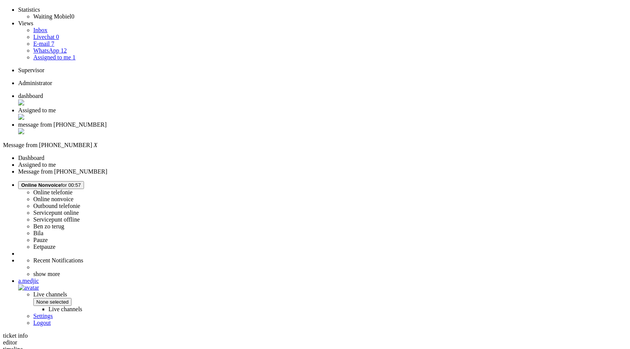
scroll to position [227, 0]
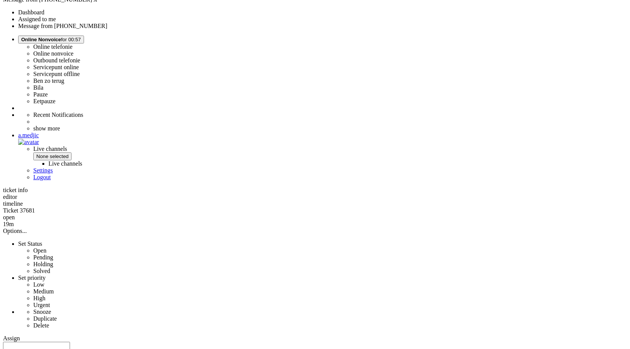
drag, startPoint x: 312, startPoint y: 216, endPoint x: 220, endPoint y: 209, distance: 91.7
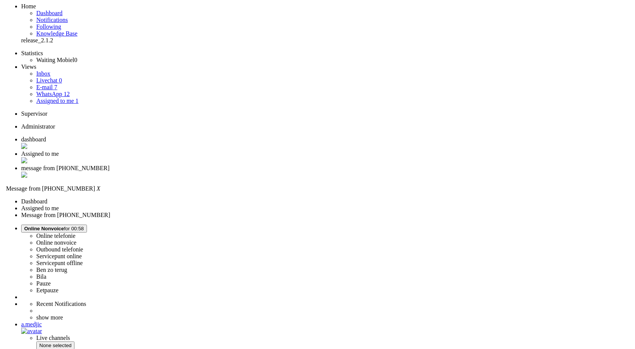
scroll to position [0, 0]
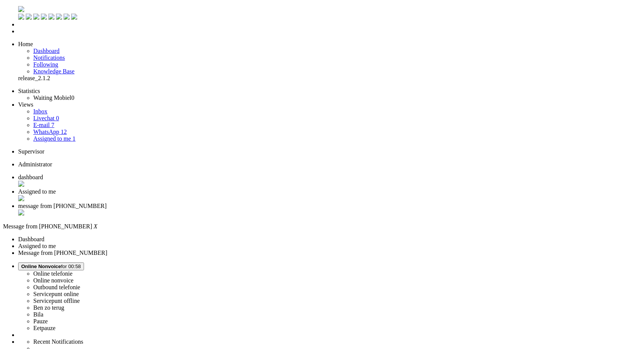
click at [283, 209] on div "Close tab" at bounding box center [322, 213] width 608 height 8
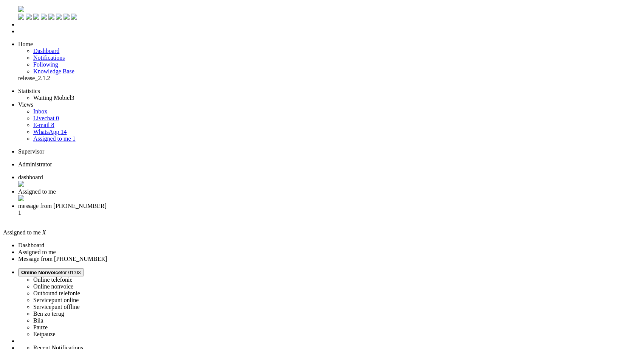
click at [107, 203] on span "message from [PHONE_NUMBER]" at bounding box center [62, 206] width 88 height 6
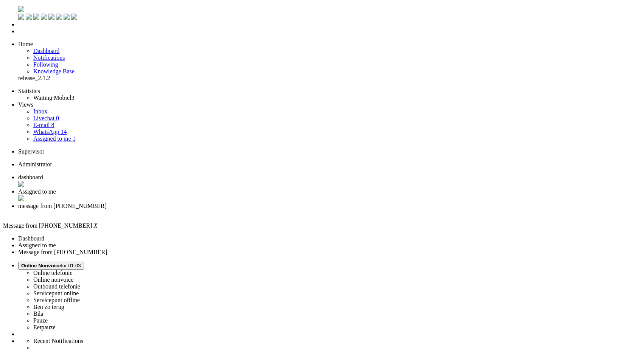
click at [107, 203] on span "message from [PHONE_NUMBER]" at bounding box center [62, 206] width 88 height 6
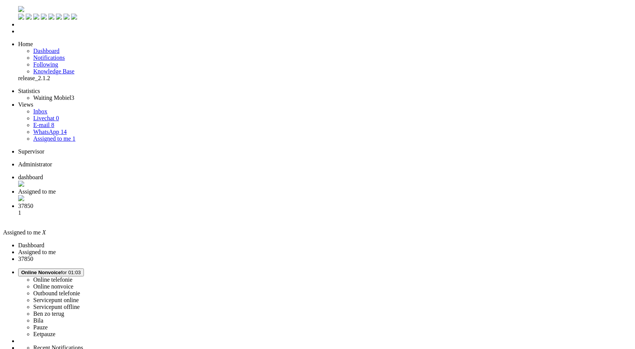
click at [216, 195] on div "Close tab" at bounding box center [325, 199] width 614 height 8
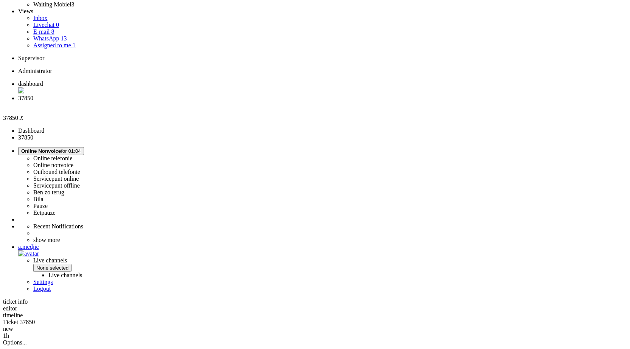
scroll to position [189, 0]
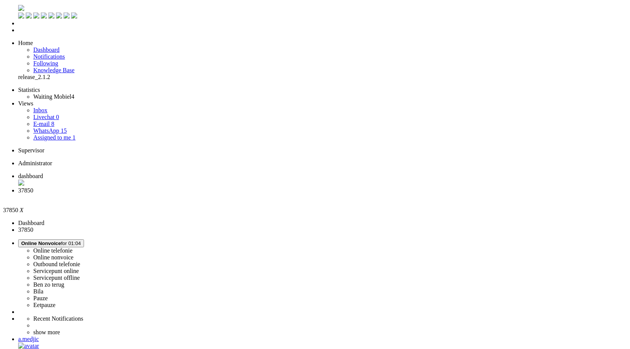
scroll to position [0, 0]
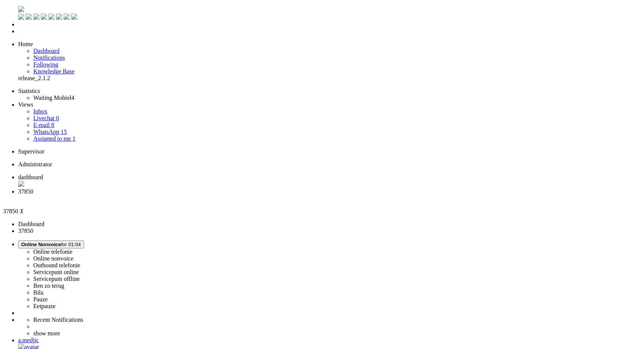
scroll to position [286, 0]
click at [219, 195] on div "Close tab" at bounding box center [322, 198] width 608 height 7
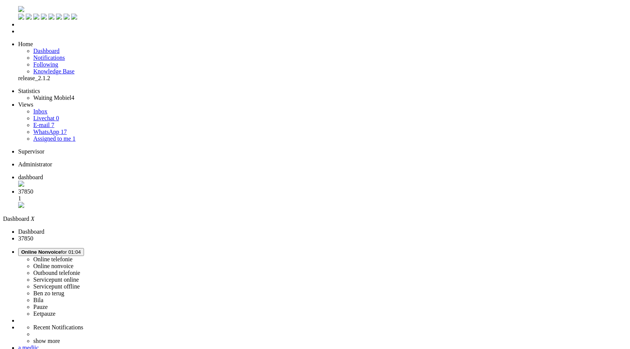
click at [33, 188] on span "37850" at bounding box center [25, 191] width 15 height 6
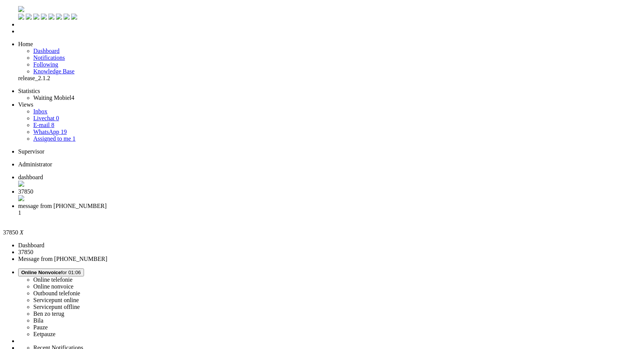
click at [217, 195] on div "Close tab" at bounding box center [322, 199] width 608 height 8
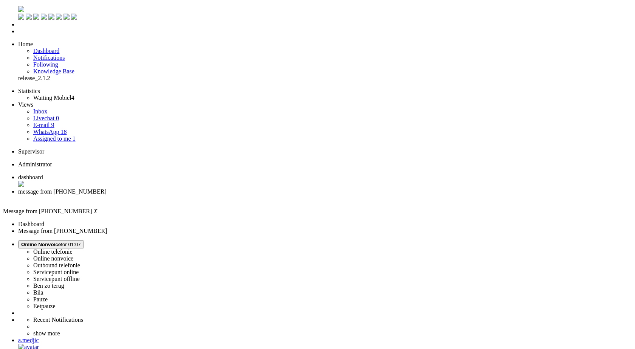
drag, startPoint x: 223, startPoint y: 258, endPoint x: 190, endPoint y: 255, distance: 33.0
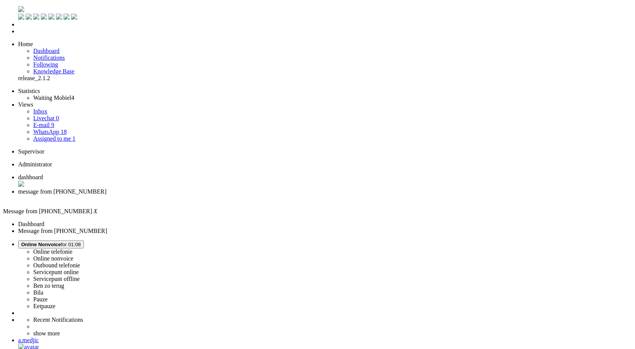
drag, startPoint x: 223, startPoint y: 259, endPoint x: 207, endPoint y: 259, distance: 15.9
drag, startPoint x: 290, startPoint y: 1353, endPoint x: 222, endPoint y: 1353, distance: 68.1
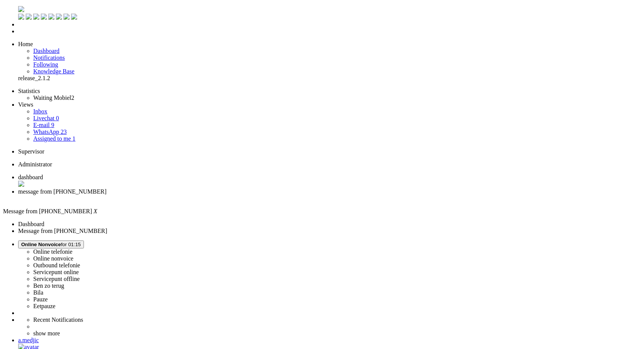
click at [217, 195] on div "Close tab" at bounding box center [325, 198] width 614 height 7
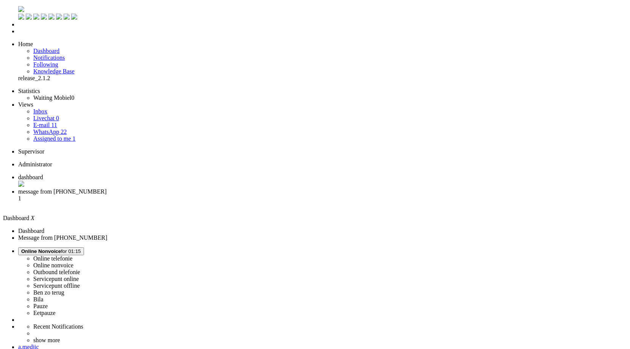
click at [177, 188] on li "message from [PHONE_NUMBER] 1" at bounding box center [322, 198] width 608 height 20
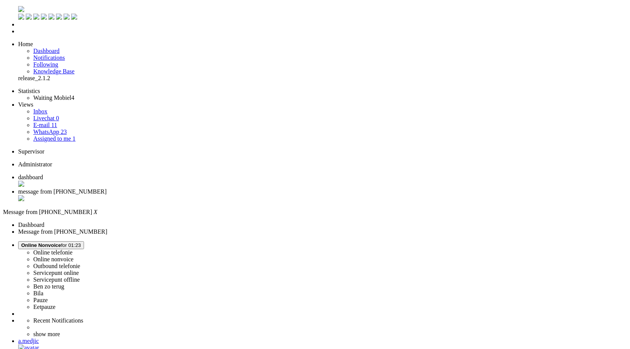
click at [216, 195] on div "Close tab" at bounding box center [322, 199] width 608 height 8
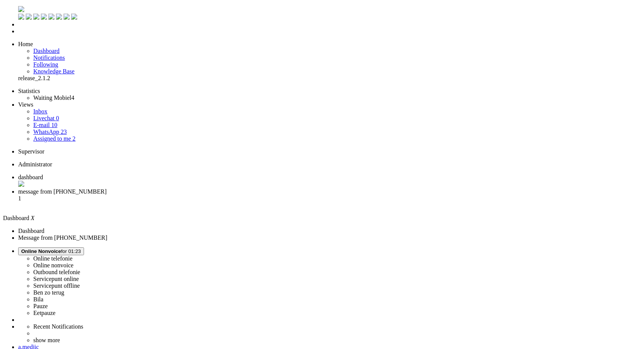
click at [107, 188] on span "message from [PHONE_NUMBER]" at bounding box center [62, 191] width 88 height 6
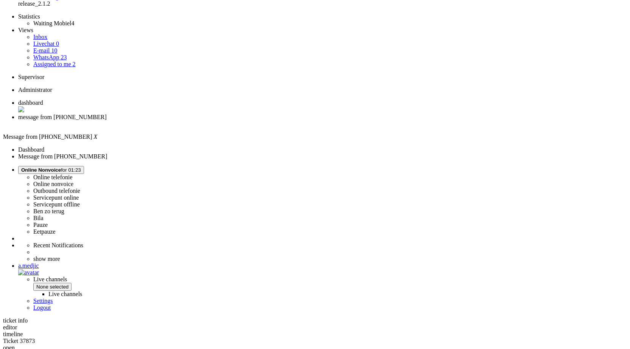
scroll to position [88, 0]
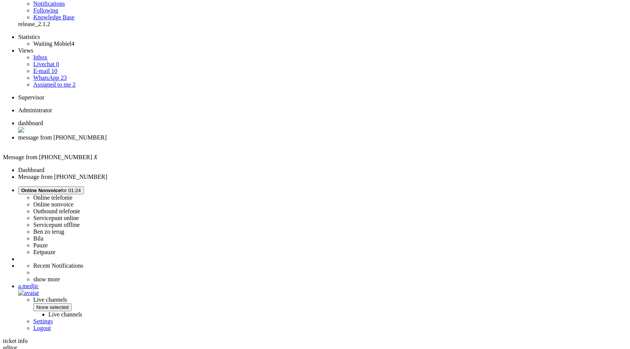
scroll to position [0, 0]
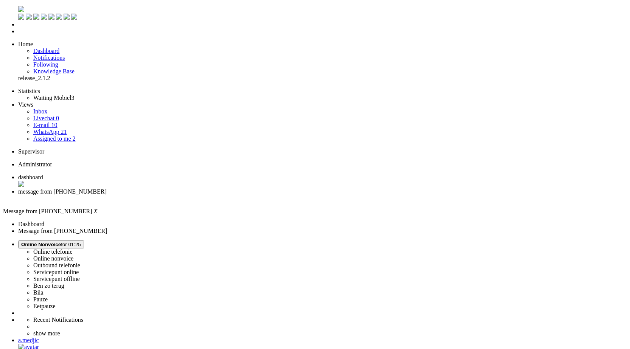
click at [218, 188] on li "message from [PHONE_NUMBER]" at bounding box center [322, 195] width 608 height 14
click at [218, 195] on div "Close tab" at bounding box center [322, 198] width 608 height 7
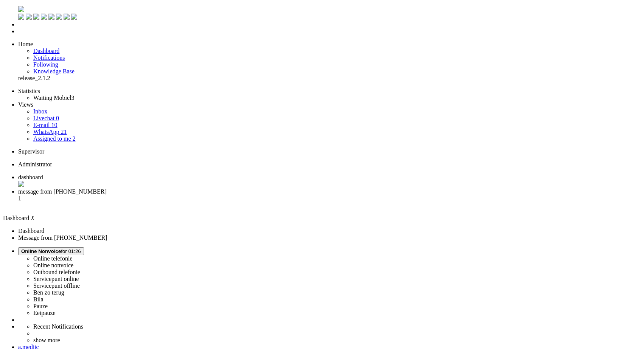
click at [107, 188] on span "message from [PHONE_NUMBER]" at bounding box center [62, 191] width 88 height 6
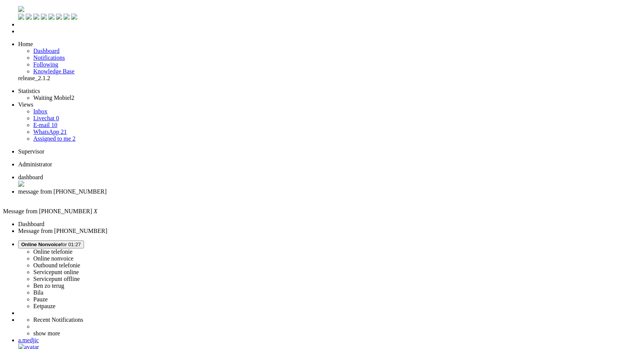
paste body "Rich Text Area. Press ALT-0 for help."
click at [218, 195] on div "Close tab" at bounding box center [322, 199] width 608 height 8
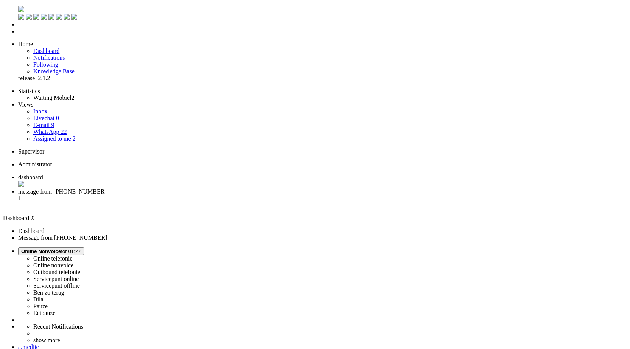
click at [107, 188] on span "message from [PHONE_NUMBER]" at bounding box center [62, 191] width 88 height 6
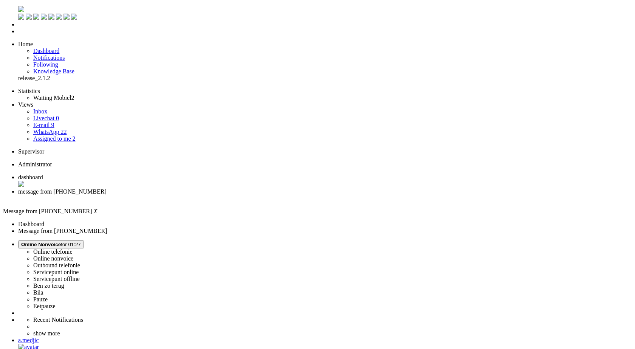
click at [219, 195] on div "Close tab" at bounding box center [322, 198] width 608 height 7
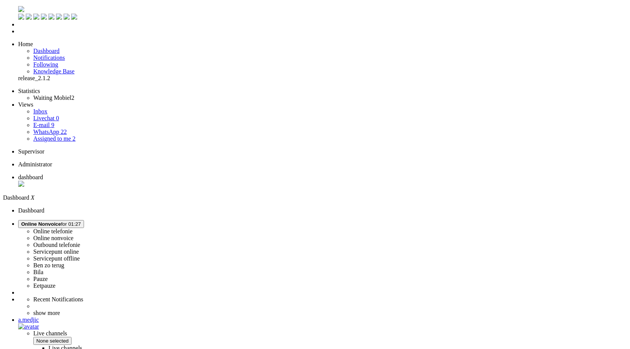
click at [70, 135] on li "Assigned to me 2" at bounding box center [329, 138] width 593 height 7
click at [70, 135] on link "Assigned to me 2" at bounding box center [54, 138] width 42 height 6
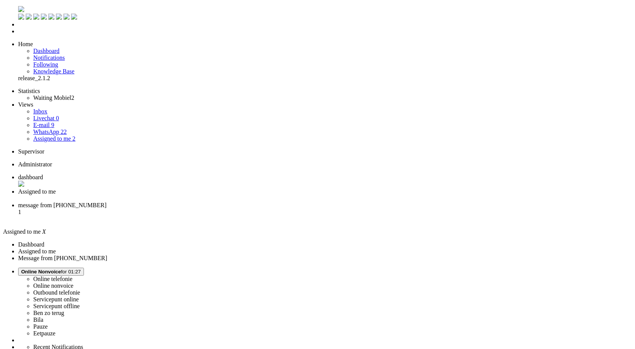
click at [218, 195] on div "Close tab" at bounding box center [325, 198] width 614 height 7
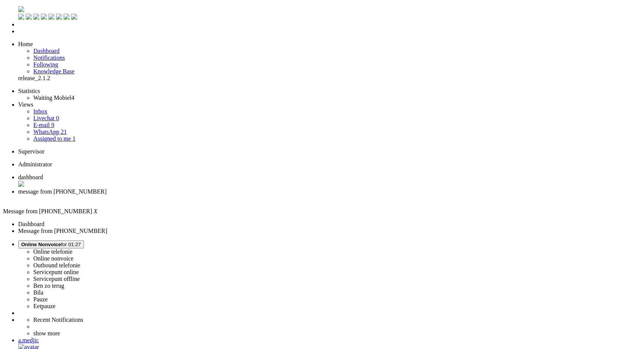
click at [65, 135] on link "Assigned to me 3" at bounding box center [54, 138] width 42 height 6
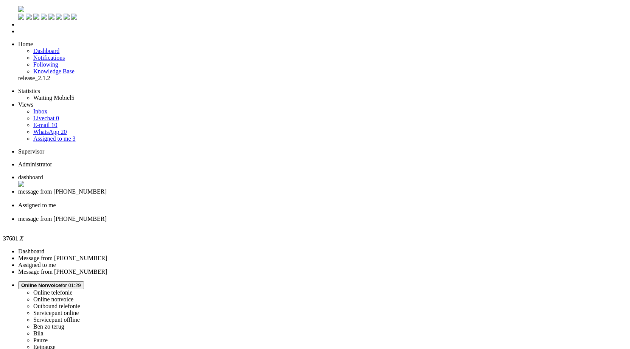
click at [346, 222] on div "Close tab" at bounding box center [322, 225] width 608 height 7
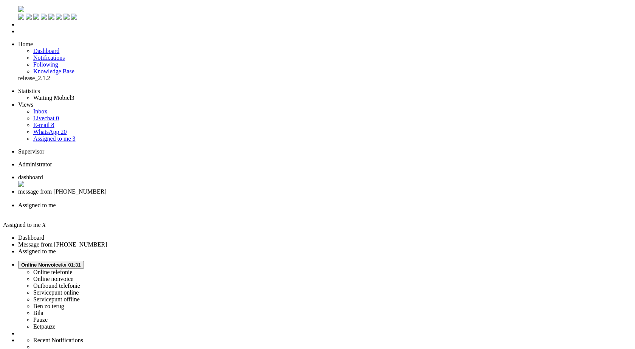
click at [282, 209] on div "Close tab" at bounding box center [325, 212] width 614 height 7
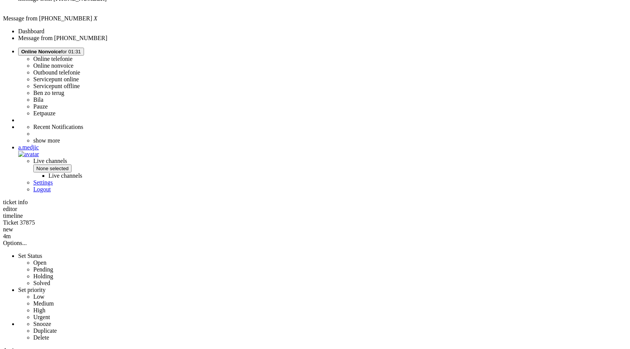
scroll to position [113, 0]
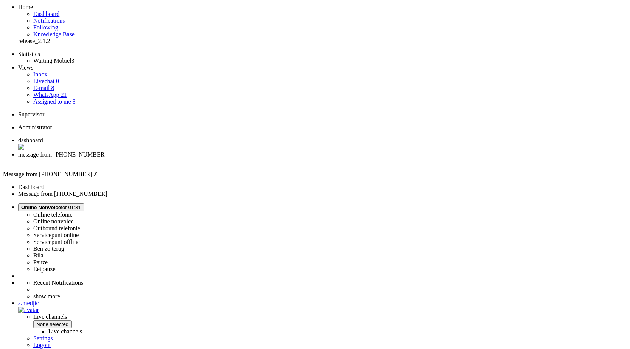
scroll to position [0, 0]
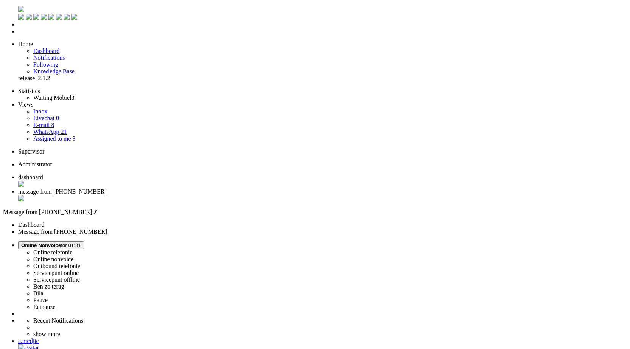
type input "leve"
type input "lever"
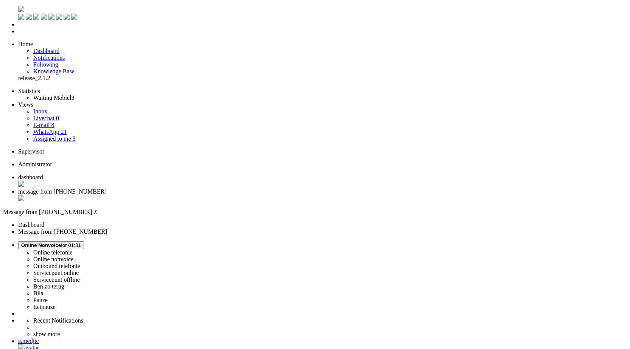
click at [218, 195] on div "Close tab" at bounding box center [322, 199] width 608 height 8
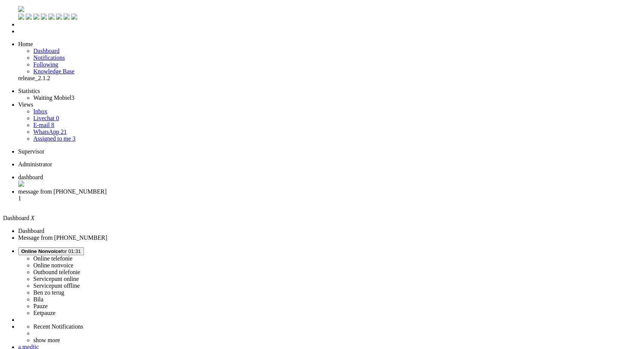
click at [196, 188] on li "message from [PHONE_NUMBER] 1" at bounding box center [322, 198] width 608 height 20
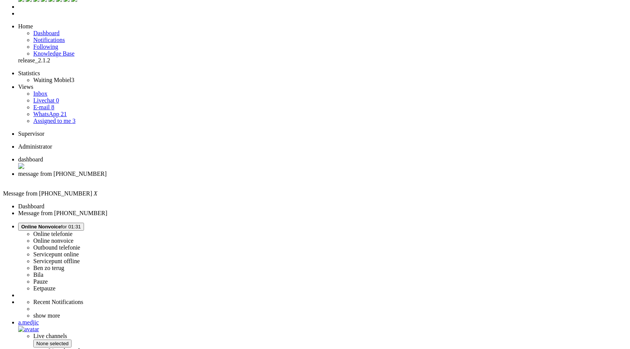
scroll to position [27, 0]
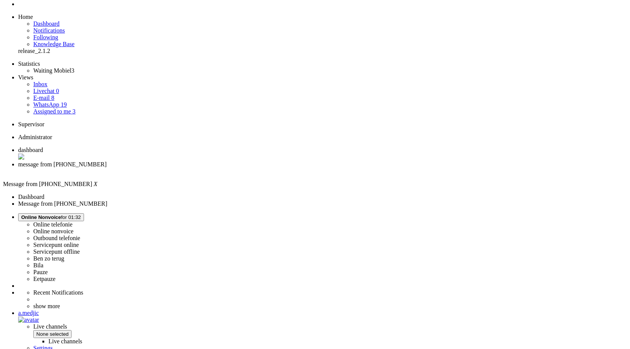
scroll to position [113, 0]
drag, startPoint x: 534, startPoint y: 100, endPoint x: 532, endPoint y: 106, distance: 6.3
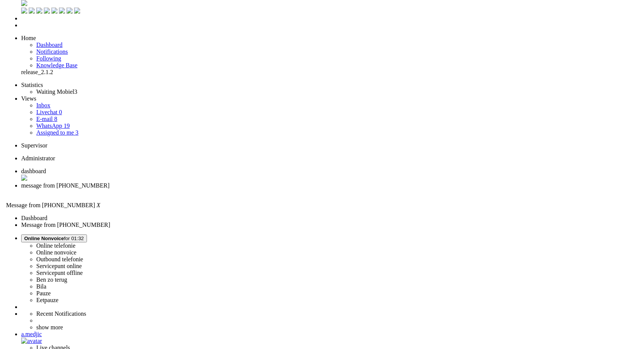
scroll to position [0, 0]
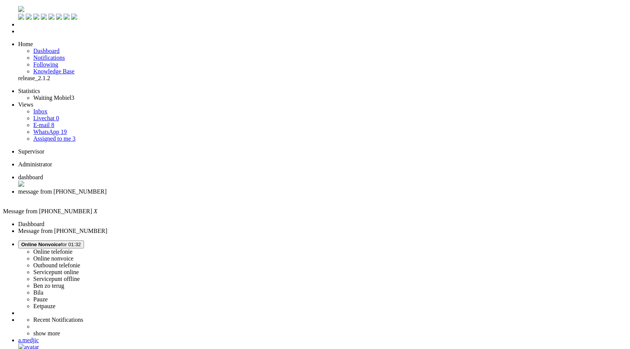
click at [216, 195] on div "Close tab" at bounding box center [322, 198] width 608 height 7
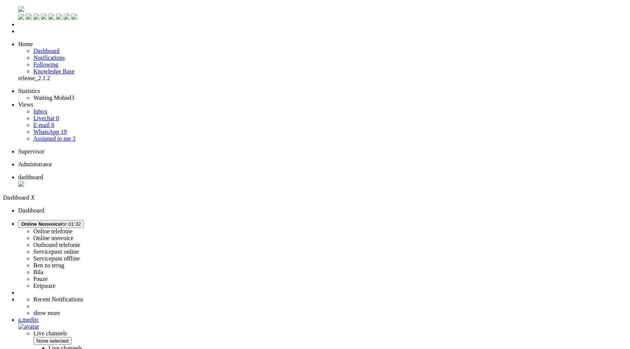
click at [65, 135] on link "Assigned to me 3" at bounding box center [54, 138] width 42 height 6
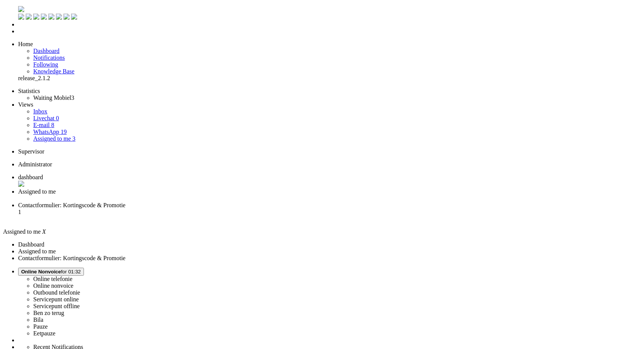
click at [257, 202] on li "Contactformulier: Kortingscode & Promotie 1" at bounding box center [325, 212] width 614 height 20
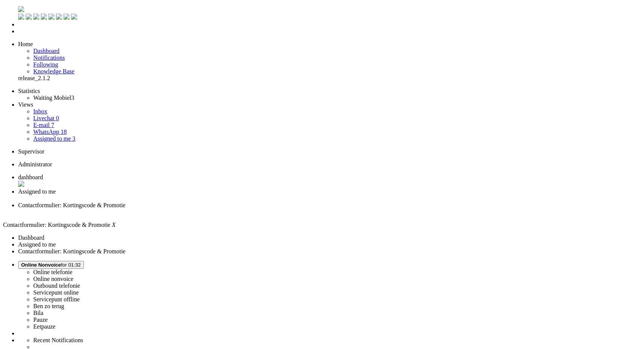
click at [84, 261] on button "Online Nonvoice for 01:32" at bounding box center [51, 265] width 66 height 8
click at [280, 209] on div "Close tab" at bounding box center [325, 212] width 614 height 7
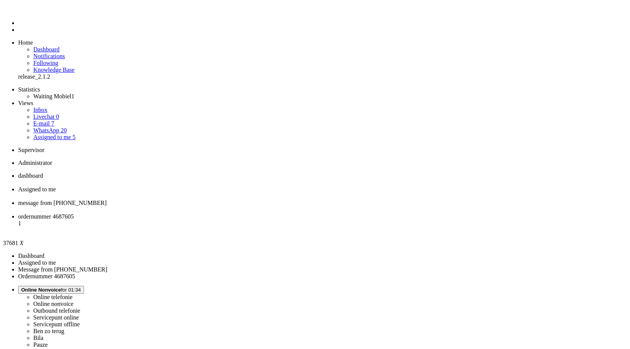
paste body "Rich Text Area. Press ALT-0 for help."
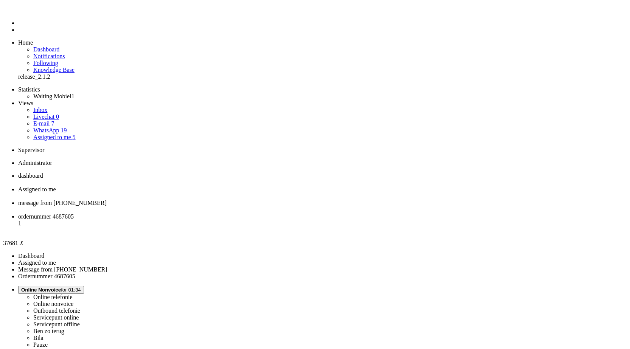
click at [283, 206] on div "Close tab" at bounding box center [322, 209] width 608 height 7
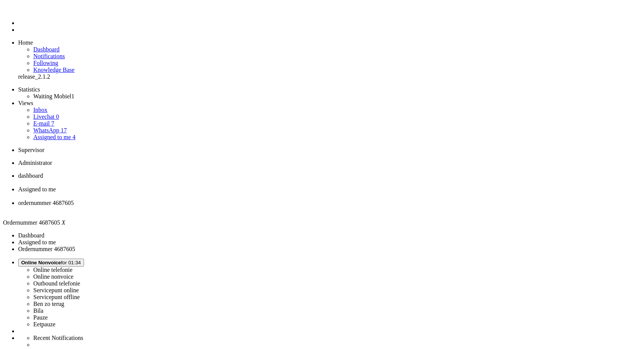
drag, startPoint x: 116, startPoint y: 63, endPoint x: 102, endPoint y: 65, distance: 14.5
click at [209, 186] on li "Assigned to me" at bounding box center [322, 193] width 608 height 14
click at [74, 200] on span "ordernummer 4687605" at bounding box center [46, 203] width 56 height 6
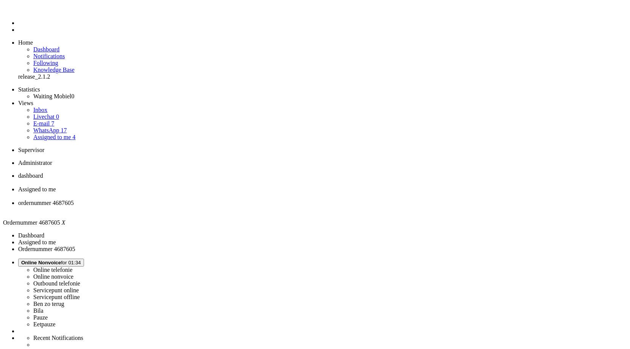
click at [56, 186] on span "Assigned to me" at bounding box center [37, 189] width 38 height 6
click at [74, 200] on span "ordernummer 4687605" at bounding box center [46, 203] width 56 height 6
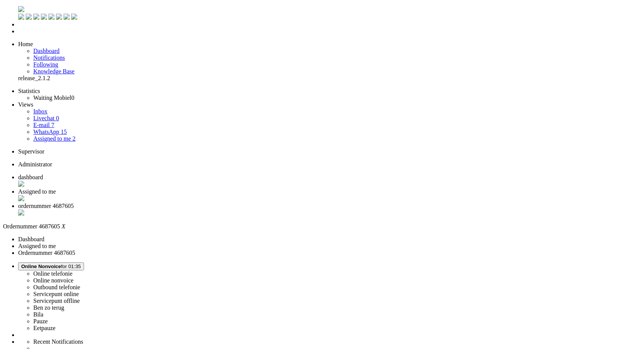
click at [281, 209] on div "Close tab" at bounding box center [322, 213] width 608 height 8
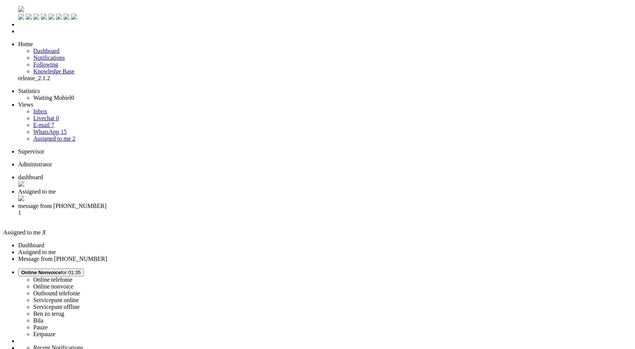
click at [107, 203] on span "message from +31630045473" at bounding box center [62, 206] width 88 height 6
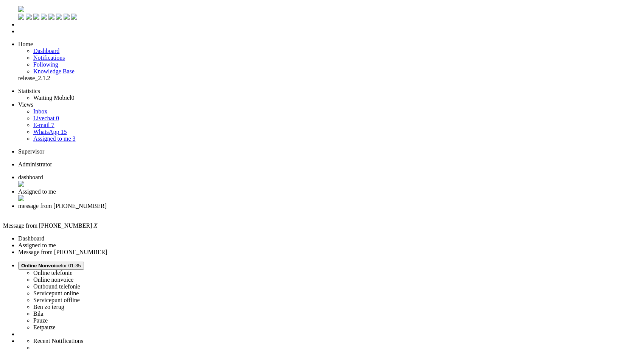
click at [56, 188] on span "Assigned to me" at bounding box center [37, 191] width 38 height 6
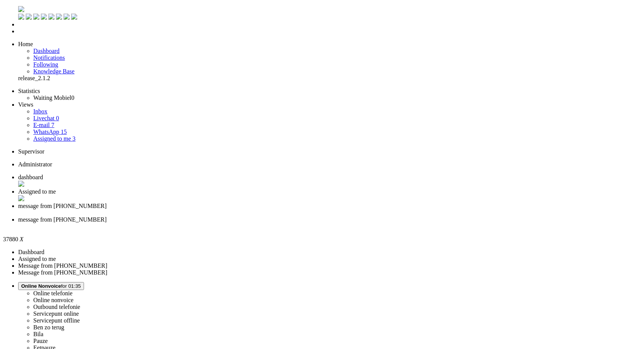
click at [195, 188] on li "Assigned to me" at bounding box center [322, 195] width 608 height 14
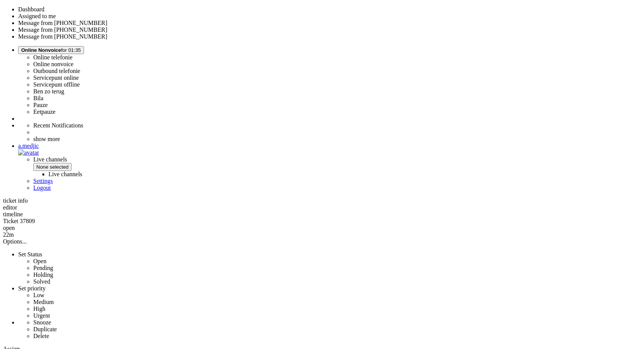
scroll to position [265, 0]
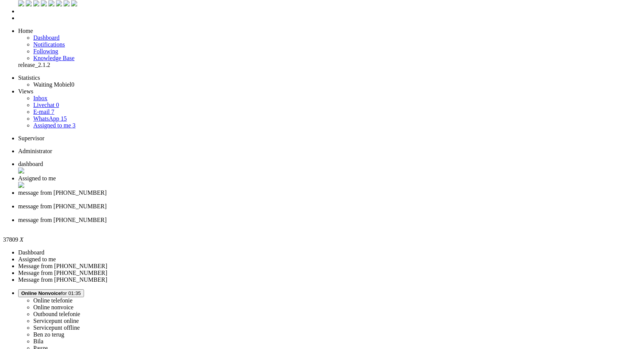
scroll to position [0, 0]
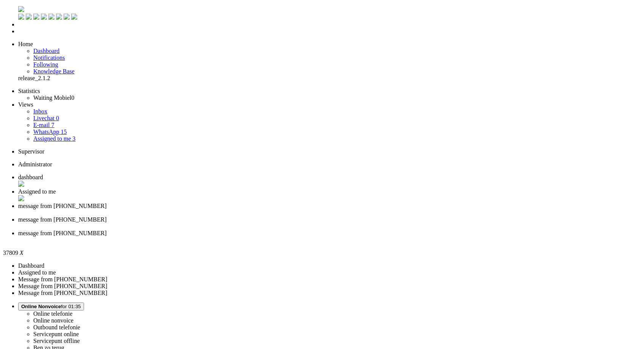
type input "annul"
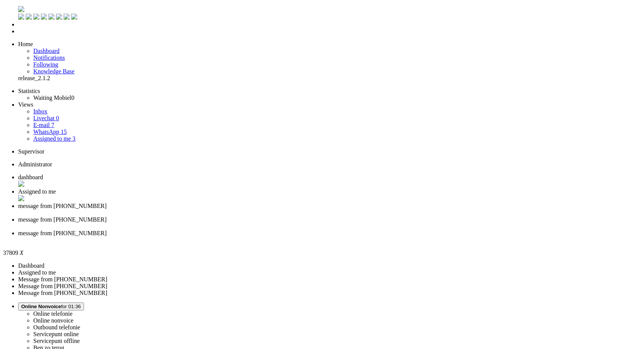
drag, startPoint x: 225, startPoint y: 1401, endPoint x: 302, endPoint y: 1393, distance: 77.2
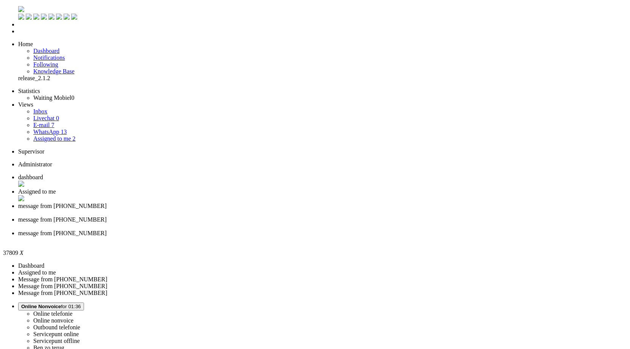
click at [413, 237] on div "Close tab" at bounding box center [322, 240] width 608 height 7
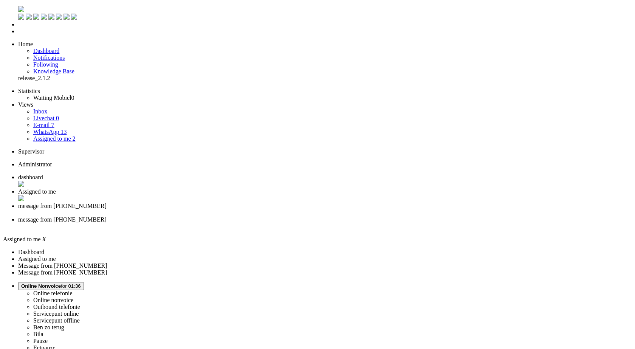
click at [107, 203] on span "message from +31630045473" at bounding box center [62, 206] width 88 height 6
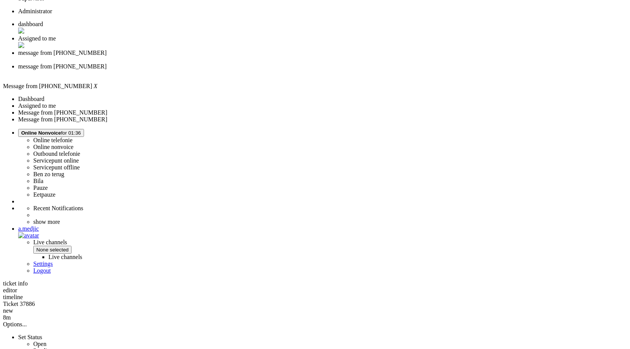
scroll to position [227, 0]
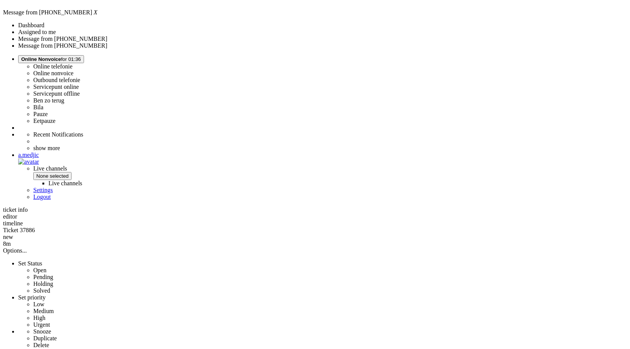
drag, startPoint x: 208, startPoint y: 84, endPoint x: 325, endPoint y: 115, distance: 121.5
copy div "Wat vervelend dat de levertijd van je iPhone 17 is veranderd. De iPhone 17-mode…"
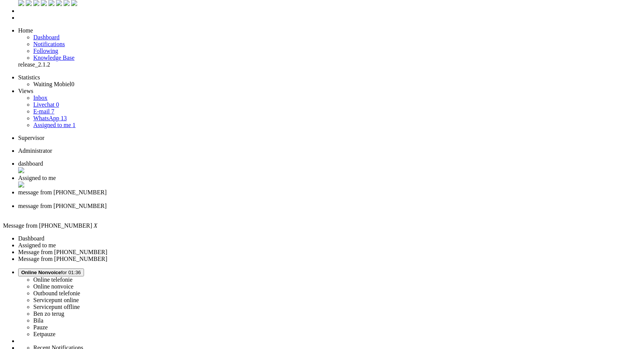
scroll to position [0, 0]
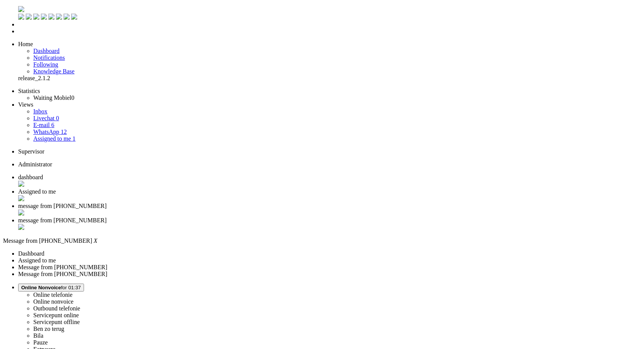
click at [282, 209] on div "Close tab" at bounding box center [322, 213] width 608 height 8
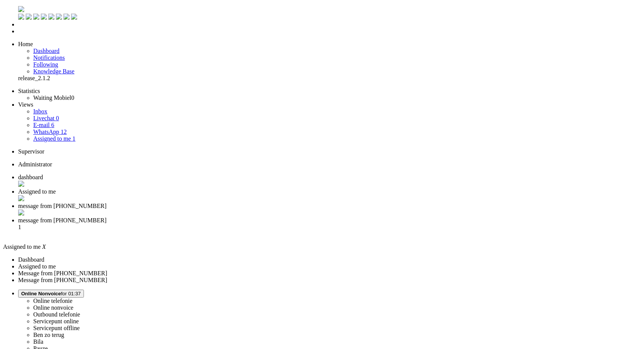
click at [107, 203] on span "message from [PHONE_NUMBER]" at bounding box center [62, 206] width 88 height 6
click at [107, 217] on span "message from +31620617481" at bounding box center [62, 220] width 88 height 6
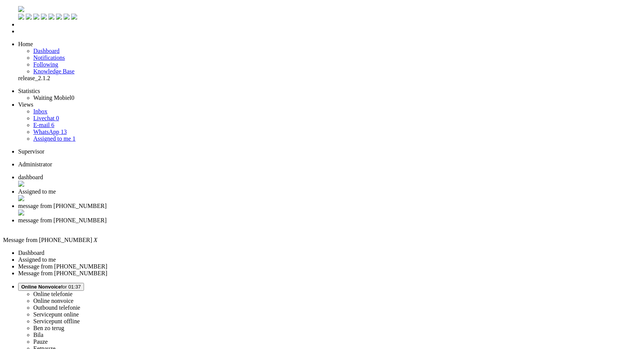
click at [107, 203] on span "message from [PHONE_NUMBER]" at bounding box center [62, 206] width 88 height 6
click at [56, 188] on span "Assigned to me" at bounding box center [37, 191] width 38 height 6
click at [283, 209] on div "Close tab" at bounding box center [325, 213] width 614 height 8
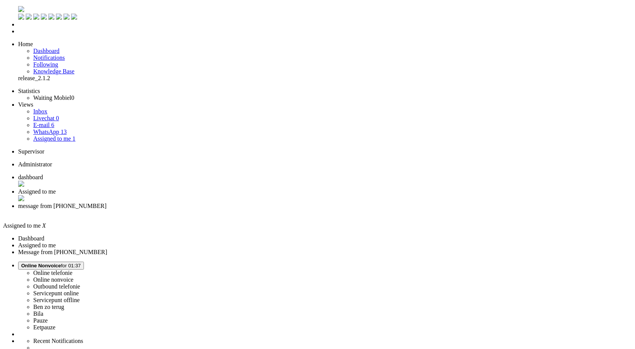
click at [283, 209] on div "Close tab" at bounding box center [325, 212] width 614 height 7
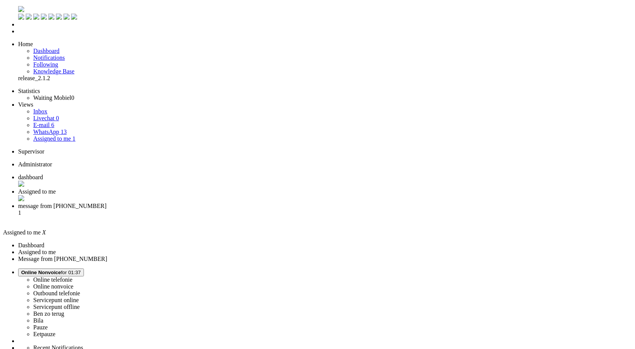
click at [220, 195] on div "Close tab" at bounding box center [325, 199] width 614 height 8
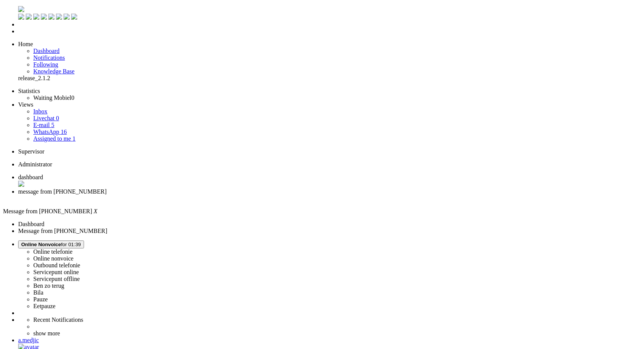
click at [217, 195] on div "Close tab" at bounding box center [322, 198] width 608 height 7
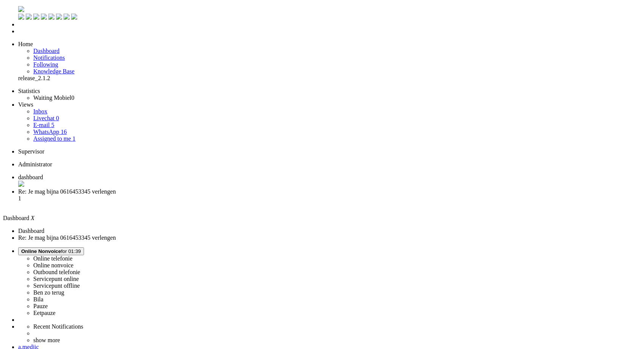
click at [116, 188] on span "Re: Je mag bijna 0616453345 verlengen" at bounding box center [67, 191] width 98 height 6
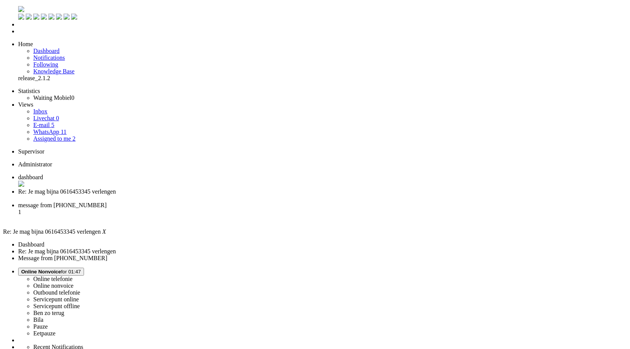
click at [218, 195] on div "Close tab" at bounding box center [322, 198] width 608 height 7
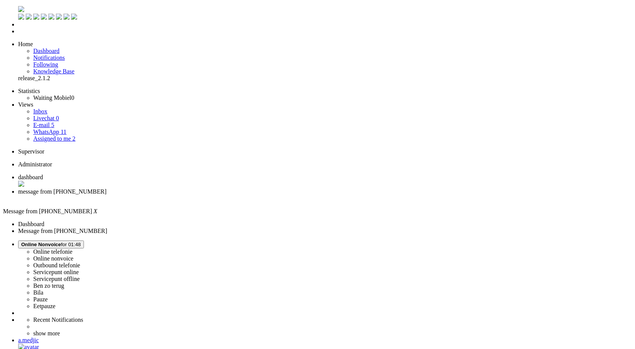
click at [74, 135] on link "Assigned to me 2" at bounding box center [54, 138] width 42 height 6
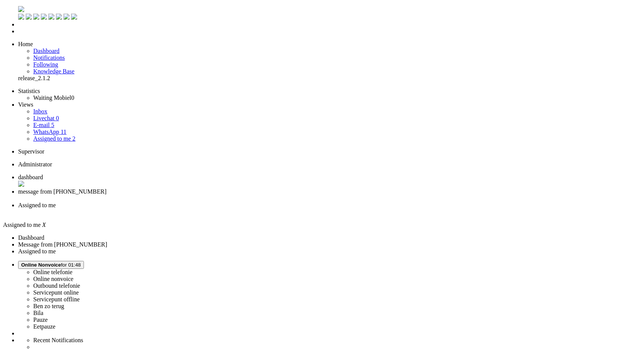
click at [283, 209] on div "Close tab" at bounding box center [325, 212] width 614 height 7
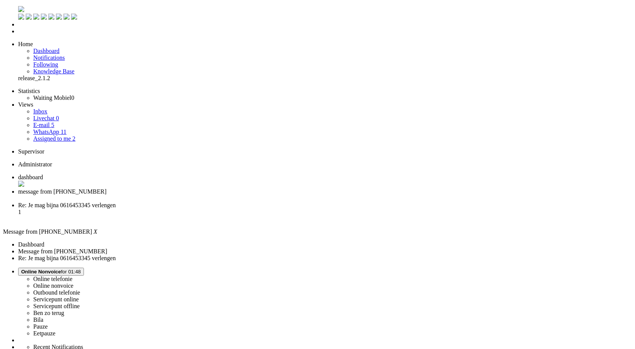
copy div "4714279"
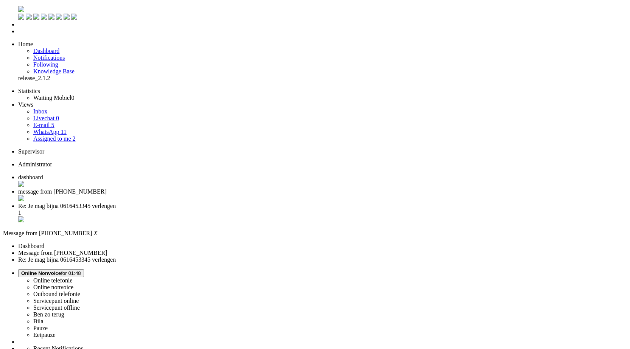
type input "ree"
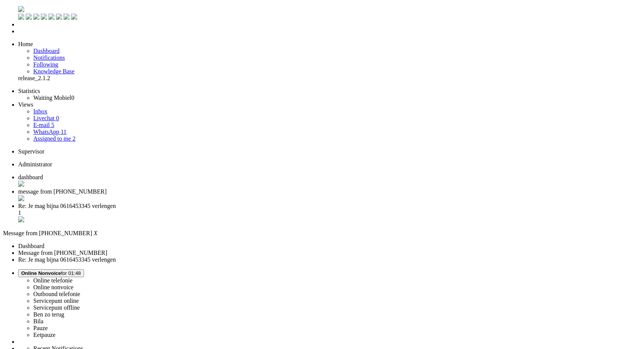
type input "rec"
click at [218, 195] on div "Close tab" at bounding box center [322, 199] width 608 height 8
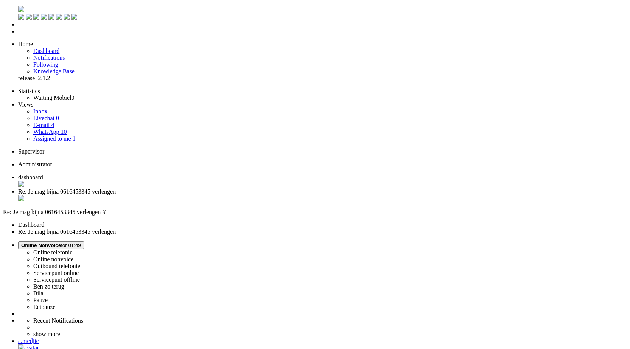
drag, startPoint x: 146, startPoint y: 227, endPoint x: 161, endPoint y: 96, distance: 131.3
click at [141, 174] on li "dashboard" at bounding box center [322, 181] width 608 height 14
click at [73, 135] on link "Assigned to me 1" at bounding box center [54, 138] width 42 height 6
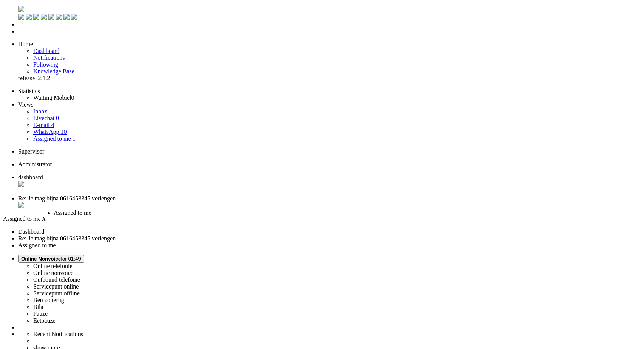
drag, startPoint x: 261, startPoint y: 7, endPoint x: 185, endPoint y: 7, distance: 76.8
click at [116, 209] on li "Assigned to me" at bounding box center [85, 217] width 62 height 16
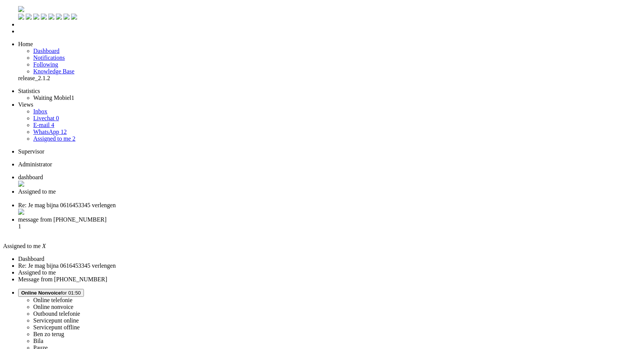
click at [116, 202] on span "Re: Je mag bijna 0616453345 verlengen" at bounding box center [67, 205] width 98 height 6
click at [281, 209] on div "Close tab" at bounding box center [322, 213] width 608 height 8
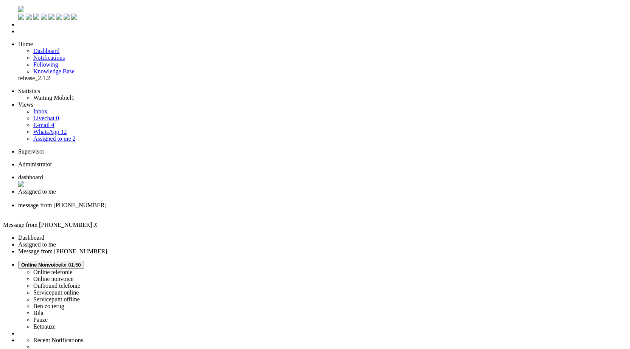
click at [56, 188] on span "Assigned to me" at bounding box center [37, 191] width 38 height 6
click at [107, 202] on span "message from +31624453066" at bounding box center [62, 205] width 88 height 6
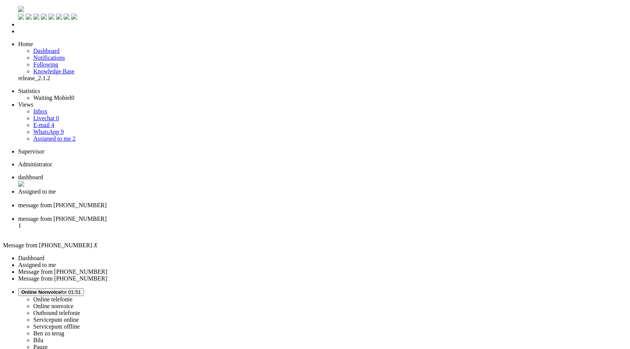
click at [107, 216] on span "message from +31630023429" at bounding box center [62, 219] width 88 height 6
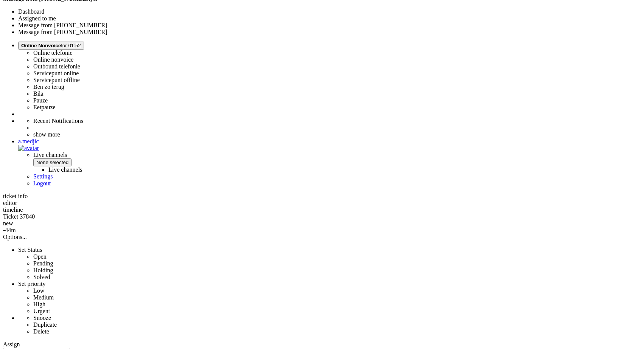
scroll to position [227, 0]
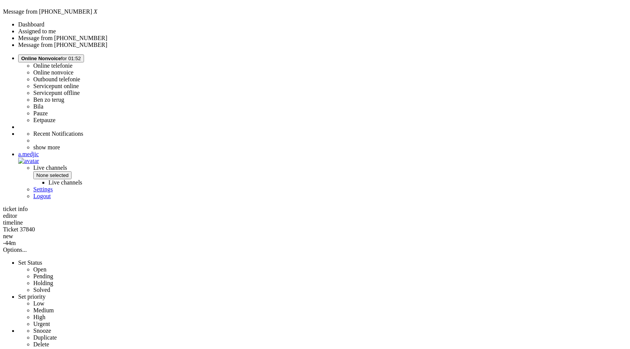
copy div "4704689"
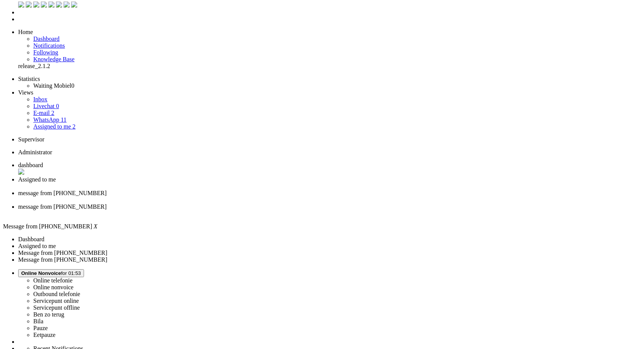
scroll to position [0, 0]
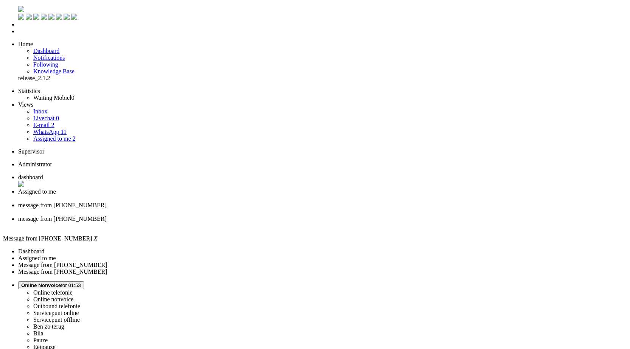
type input "lever"
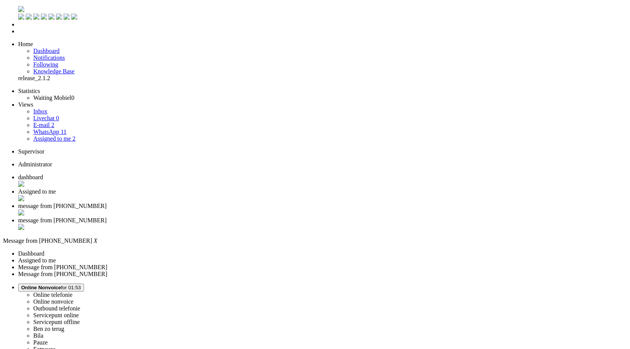
click at [347, 224] on div "Close tab" at bounding box center [322, 228] width 608 height 8
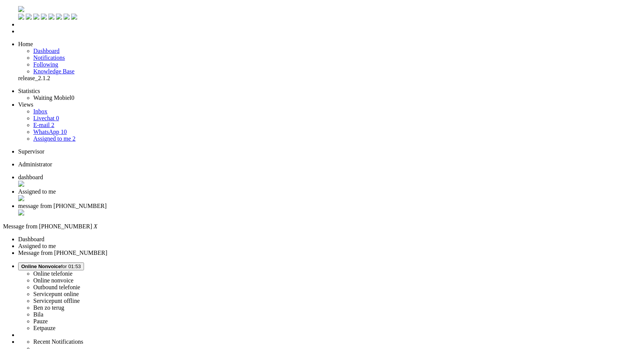
click at [280, 203] on li "message from +31624453066" at bounding box center [322, 210] width 608 height 14
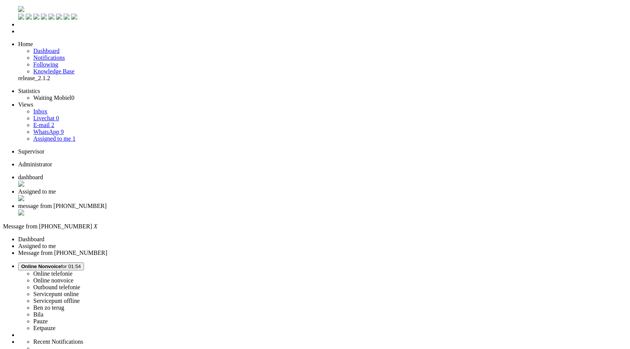
click at [283, 209] on div "Close tab" at bounding box center [322, 213] width 608 height 8
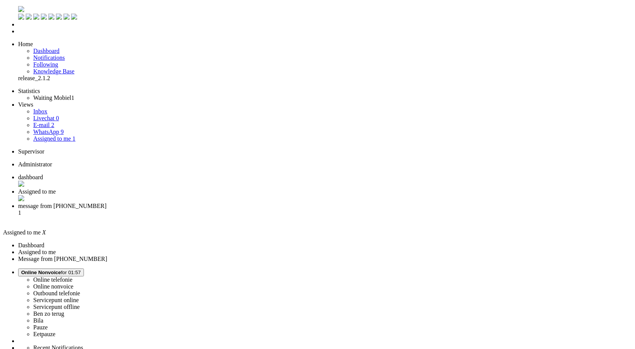
drag, startPoint x: 253, startPoint y: 19, endPoint x: 256, endPoint y: 12, distance: 7.0
click at [255, 203] on li "message from +31640888058 1" at bounding box center [325, 213] width 614 height 20
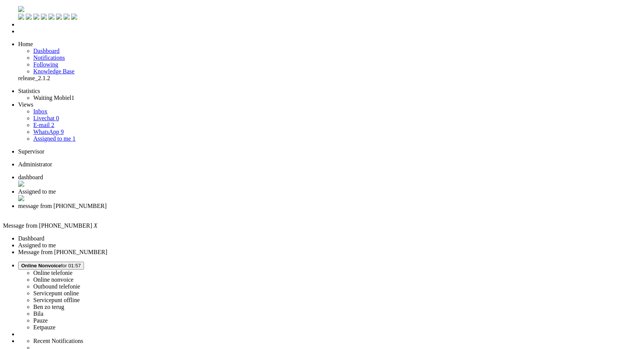
click at [81, 263] on span "Online Nonvoice for 01:57" at bounding box center [51, 266] width 60 height 6
click at [48, 317] on label "Pauze" at bounding box center [40, 320] width 14 height 6
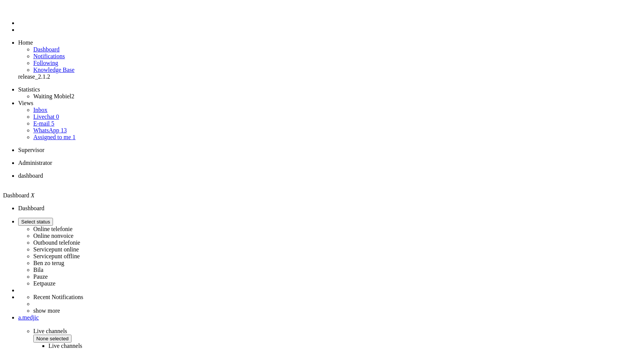
click at [50, 219] on span "Select status" at bounding box center [35, 222] width 29 height 6
click at [73, 233] on label "Online nonvoice" at bounding box center [53, 236] width 40 height 6
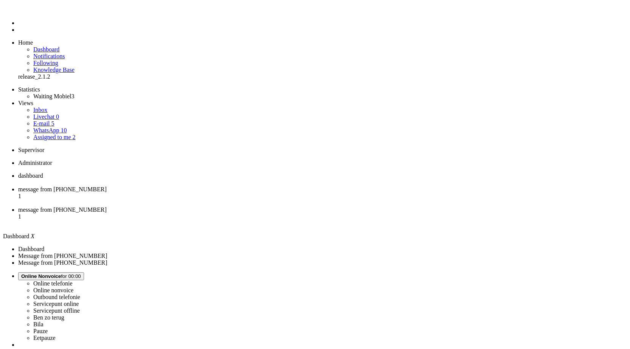
click at [190, 186] on li "message from +48783961011 1" at bounding box center [322, 196] width 608 height 20
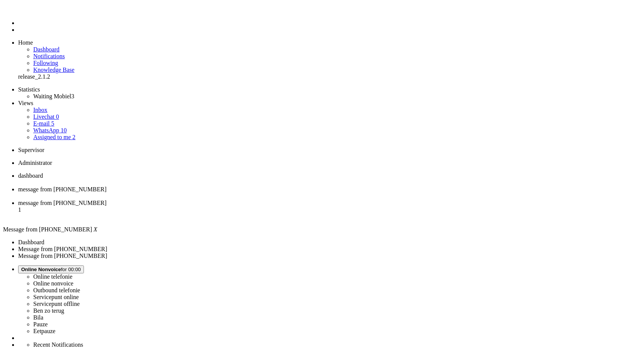
click at [107, 200] on span "message from +31655629228" at bounding box center [62, 203] width 88 height 6
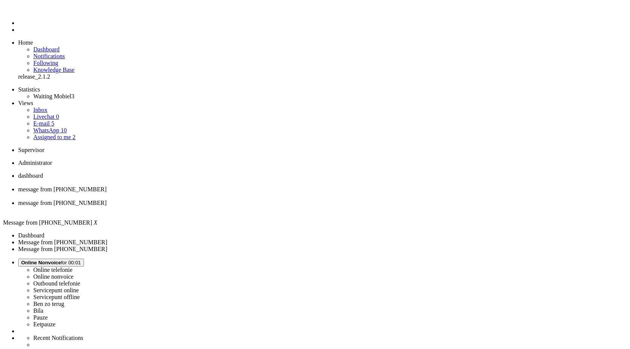
type input "annul"
drag, startPoint x: 337, startPoint y: 1383, endPoint x: 76, endPoint y: 1383, distance: 260.9
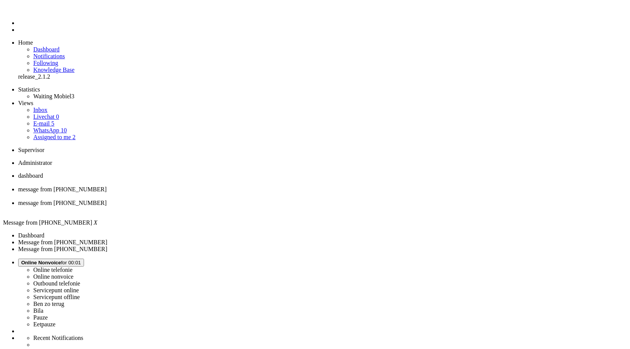
click at [282, 206] on div "Close tab" at bounding box center [322, 209] width 608 height 7
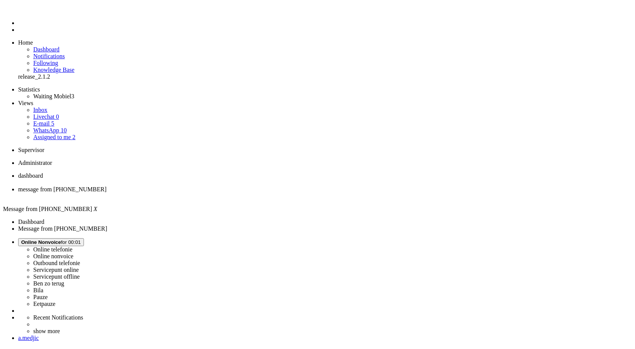
click at [67, 134] on link "Assigned to me 2" at bounding box center [54, 137] width 42 height 6
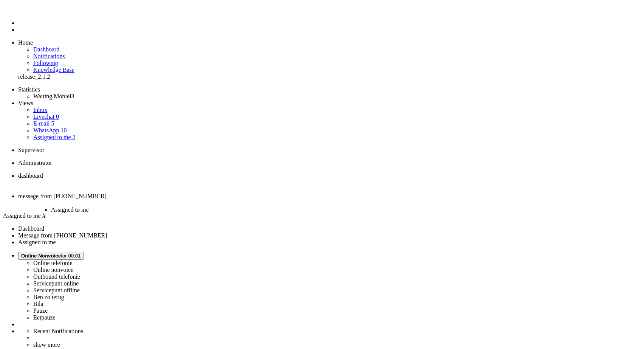
drag, startPoint x: 262, startPoint y: 15, endPoint x: 185, endPoint y: 9, distance: 77.8
click at [113, 206] on li "Assigned to me" at bounding box center [82, 214] width 62 height 16
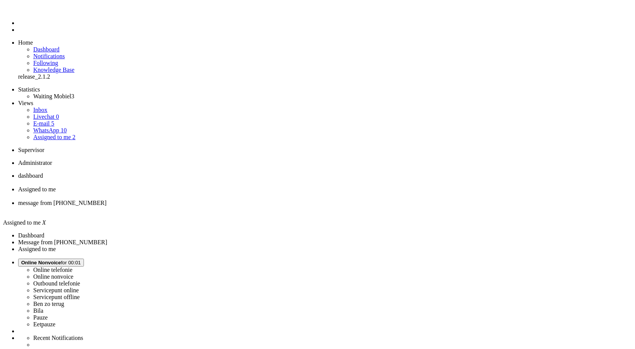
drag, startPoint x: 263, startPoint y: 12, endPoint x: 287, endPoint y: 10, distance: 24.6
click at [107, 200] on span "message from +48783961011" at bounding box center [62, 203] width 88 height 6
copy div "3078GB"
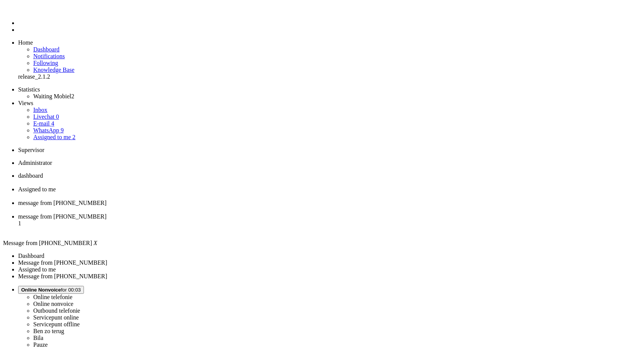
click at [107, 213] on span "message from +31641794148" at bounding box center [62, 216] width 88 height 6
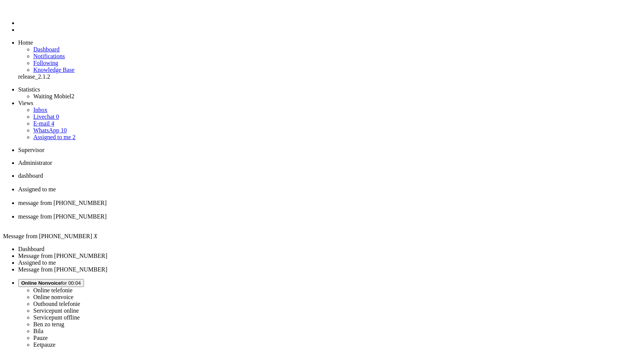
click at [107, 200] on span "message from +48783961011" at bounding box center [62, 203] width 88 height 6
click at [281, 206] on div "Close tab" at bounding box center [325, 209] width 614 height 7
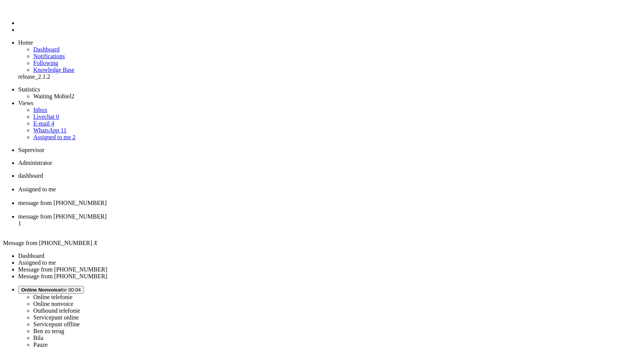
click at [283, 206] on div "Close tab" at bounding box center [322, 209] width 608 height 7
drag, startPoint x: 108, startPoint y: 1398, endPoint x: 107, endPoint y: 1405, distance: 6.9
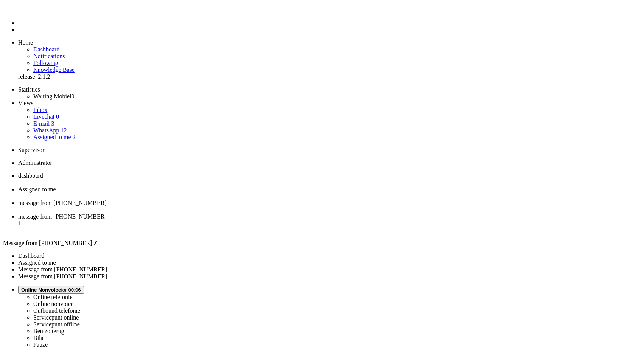
paste body "Rich Text Area. Press ALT-0 for help."
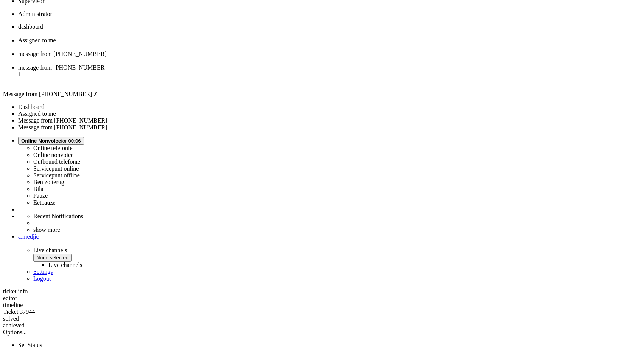
scroll to position [187, 0]
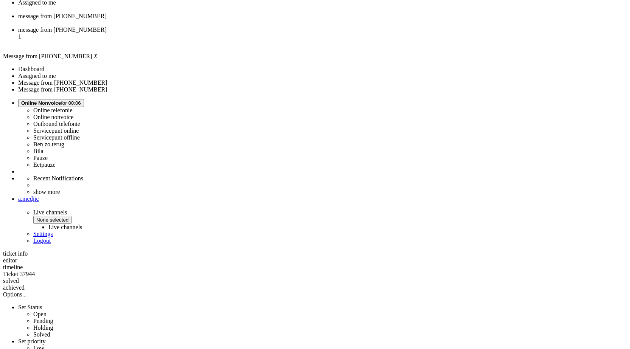
copy div "3078GB"
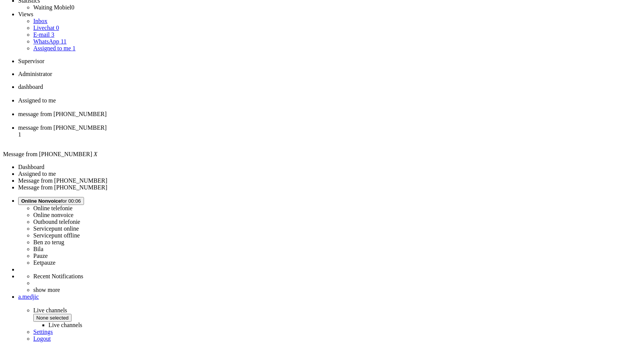
scroll to position [0, 0]
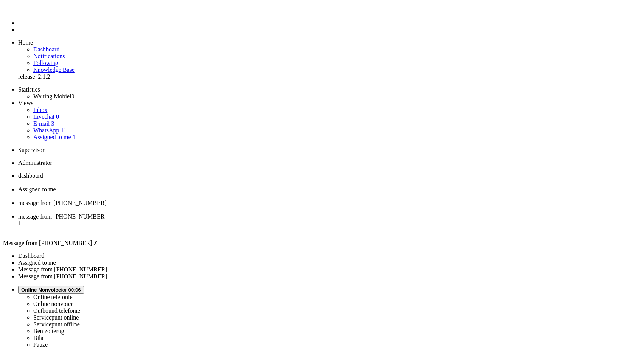
click at [282, 206] on div "Close tab" at bounding box center [322, 209] width 608 height 7
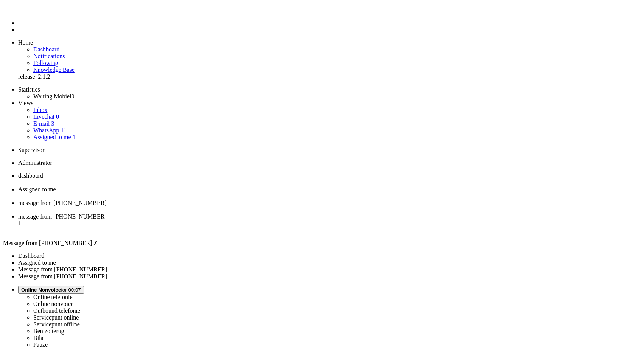
click at [282, 206] on div "Close tab" at bounding box center [322, 209] width 608 height 7
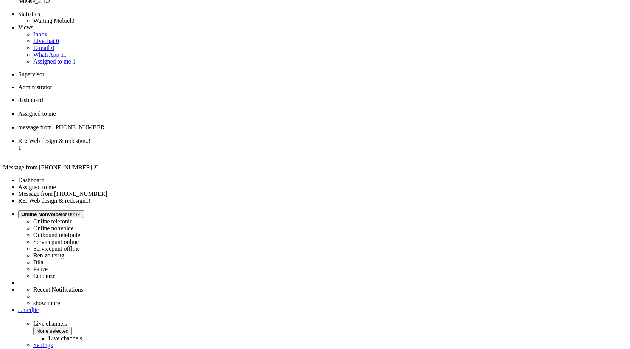
scroll to position [90, 0]
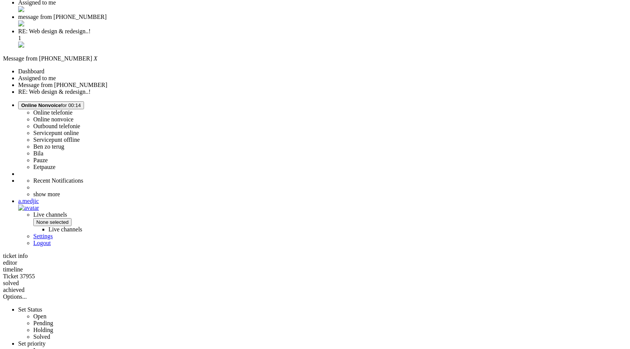
scroll to position [0, 0]
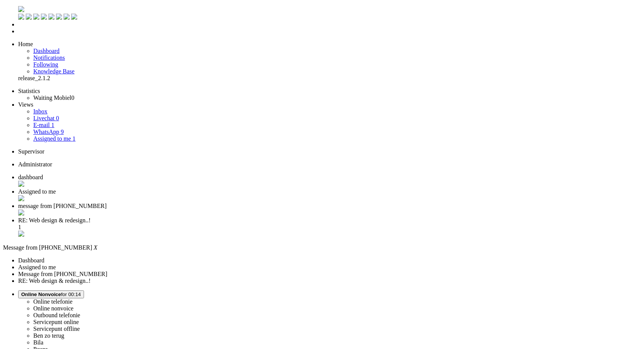
click at [282, 209] on div "Close tab" at bounding box center [322, 213] width 608 height 8
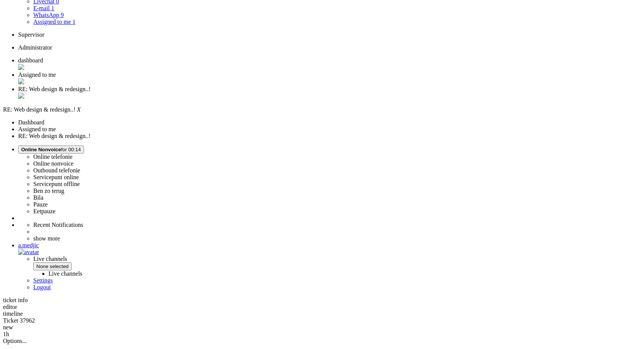
scroll to position [105, 0]
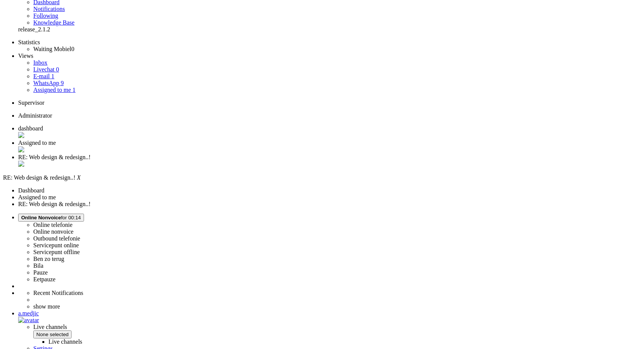
scroll to position [0, 0]
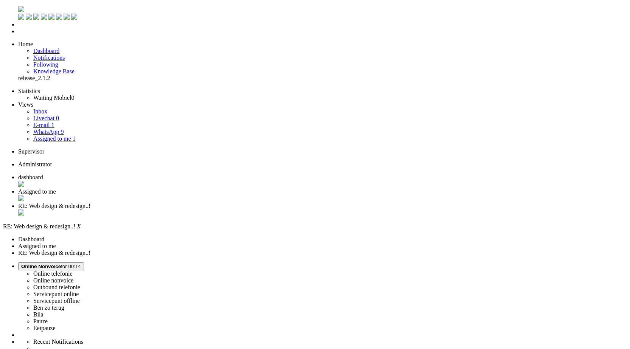
click at [283, 209] on div "Close tab" at bounding box center [322, 213] width 608 height 8
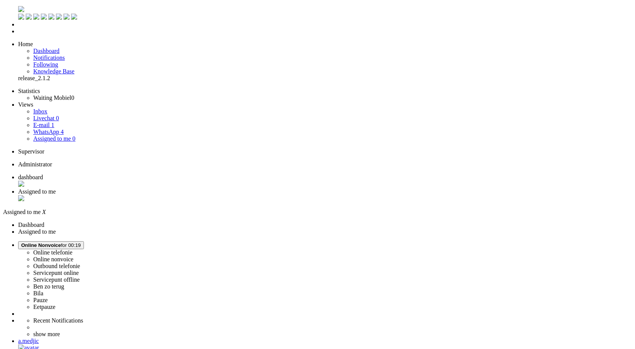
click at [45, 129] on span "WhatsApp" at bounding box center [46, 132] width 26 height 6
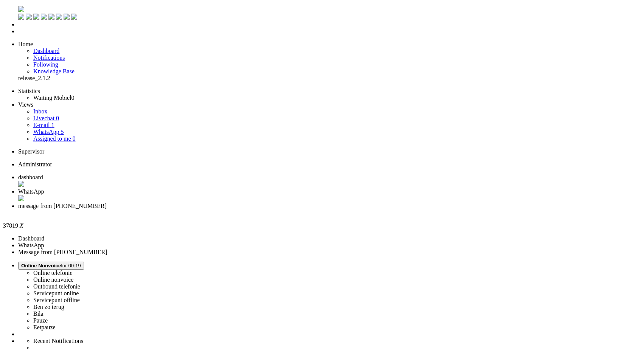
click at [282, 209] on div "Close tab" at bounding box center [322, 212] width 608 height 7
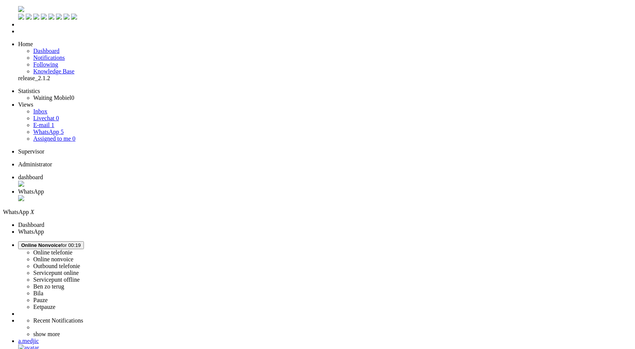
click at [54, 122] on link "E-mail 1" at bounding box center [43, 125] width 21 height 6
click at [57, 129] on link "WhatsApp 5" at bounding box center [48, 132] width 30 height 6
click at [217, 195] on div "Close tab" at bounding box center [325, 199] width 614 height 8
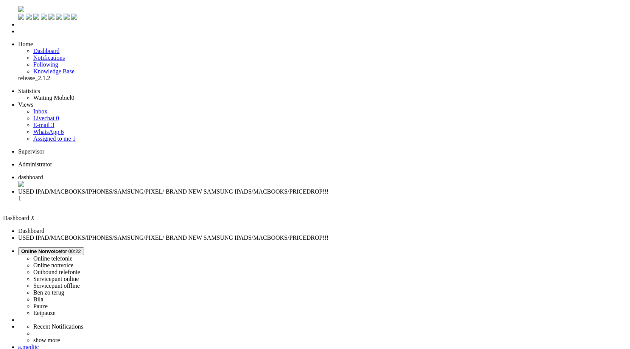
click at [186, 188] on span "USED IPAD/MACBOOKS/IPHONES/SAMSUNG/PIXEL/ BRAND NEW SAMSUNG IPADS/MACBOOKS/PRIC…" at bounding box center [173, 191] width 310 height 6
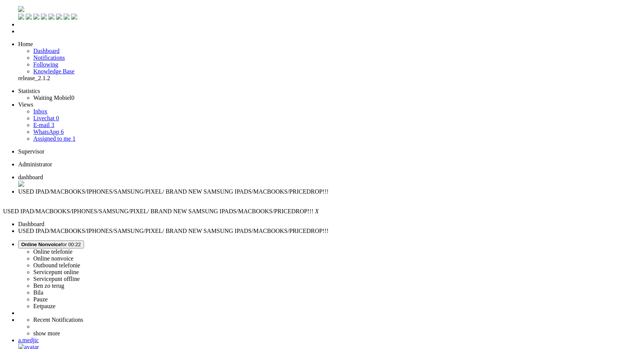
click at [217, 195] on div "Close tab" at bounding box center [322, 198] width 608 height 7
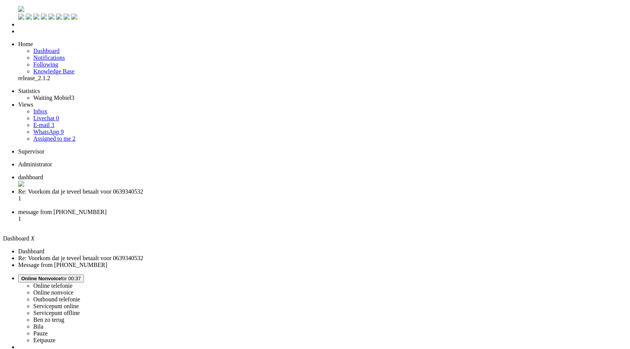
click at [267, 209] on li "message from +31634478505 1" at bounding box center [322, 219] width 608 height 20
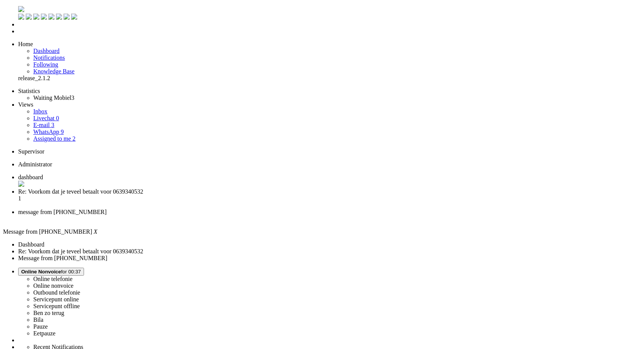
click at [284, 216] on div "Close tab" at bounding box center [322, 219] width 608 height 7
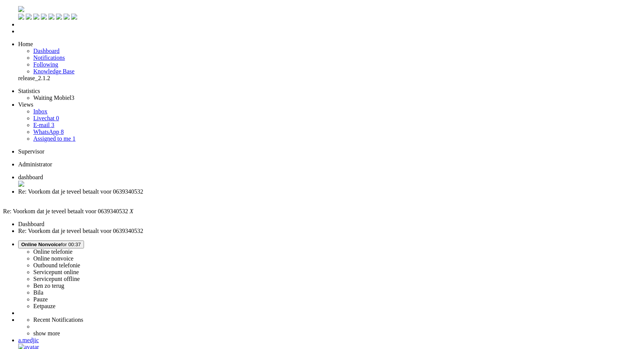
click at [43, 174] on span "dashboard" at bounding box center [30, 177] width 25 height 6
click at [58, 135] on span "Assigned to me" at bounding box center [52, 138] width 38 height 6
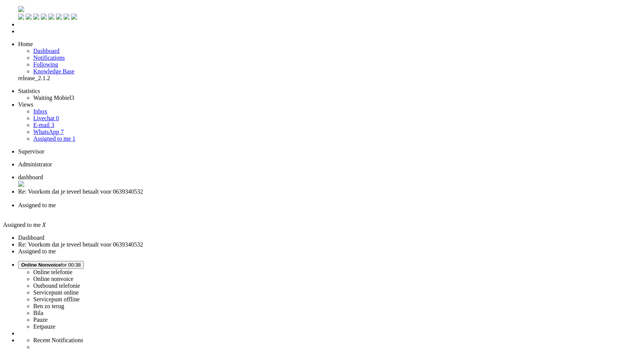
click at [60, 129] on link "WhatsApp 7" at bounding box center [48, 132] width 30 height 6
click at [54, 122] on link "E-mail 3" at bounding box center [43, 125] width 21 height 6
click at [60, 129] on link "WhatsApp 7" at bounding box center [48, 132] width 30 height 6
click at [61, 135] on link "Assigned to me 1" at bounding box center [54, 138] width 42 height 6
click at [143, 188] on span "Re: Voorkom dat je teveel betaalt voor 0639340532" at bounding box center [80, 191] width 125 height 6
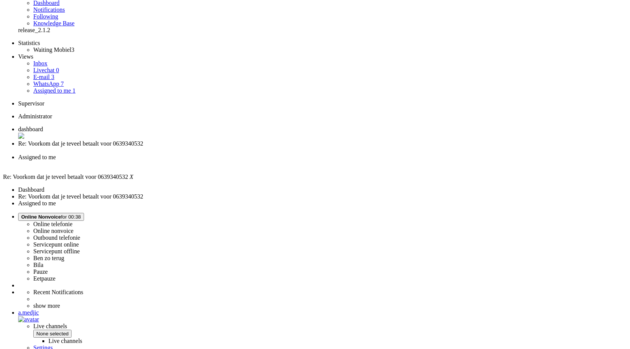
scroll to position [151, 0]
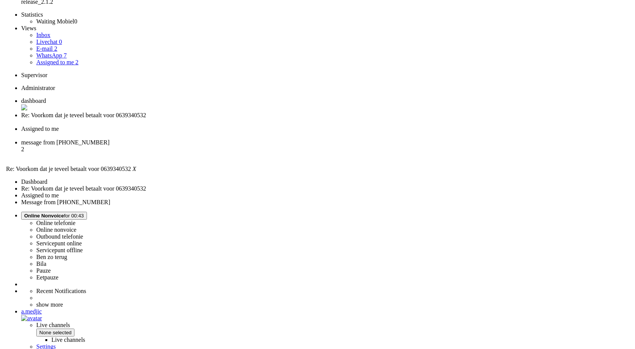
scroll to position [0, 0]
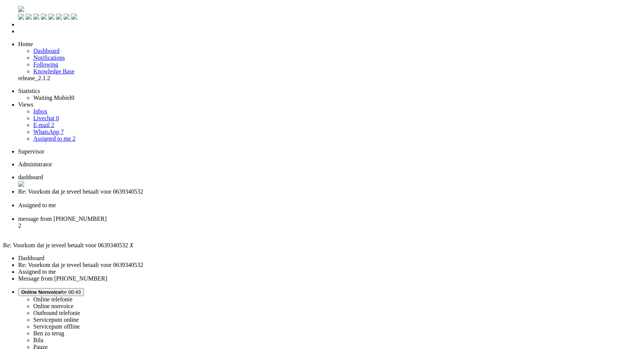
click at [218, 195] on div "Close tab" at bounding box center [322, 198] width 608 height 7
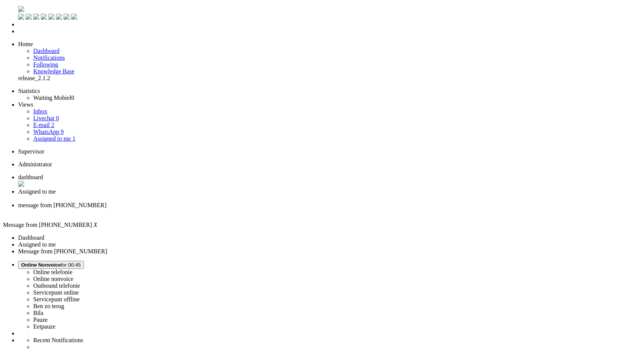
click at [218, 195] on div "Close tab" at bounding box center [325, 198] width 614 height 7
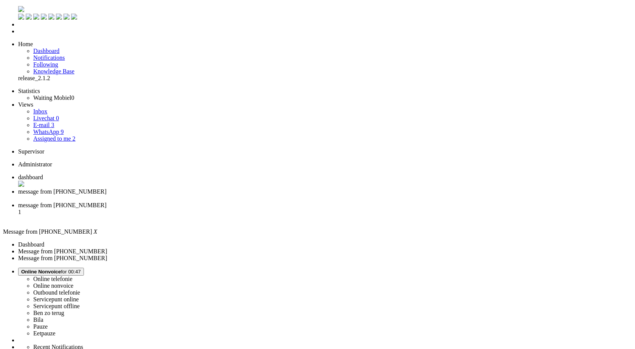
click at [107, 202] on span "message from +31657067175" at bounding box center [62, 205] width 88 height 6
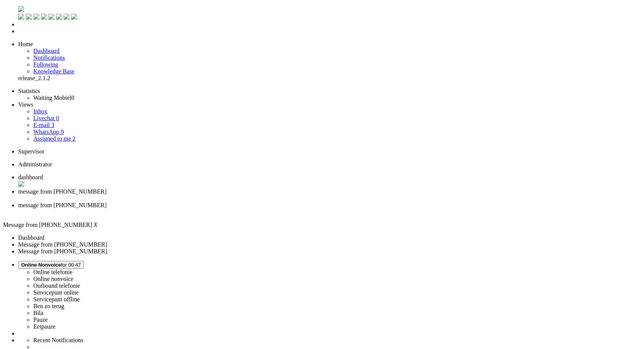
click at [107, 188] on span "message from +31629014419" at bounding box center [62, 191] width 88 height 6
click at [218, 195] on div "Close tab" at bounding box center [325, 198] width 614 height 7
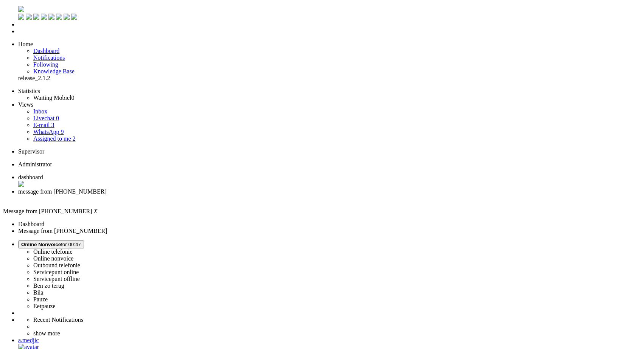
click at [51, 129] on link "WhatsApp 9" at bounding box center [48, 132] width 30 height 6
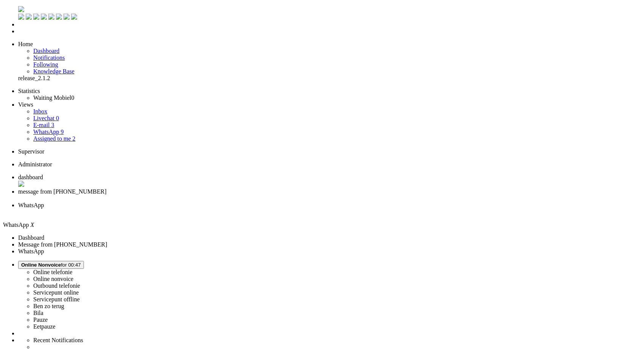
click at [54, 122] on link "E-mail 3" at bounding box center [43, 125] width 21 height 6
click at [281, 209] on div "Close tab" at bounding box center [325, 212] width 614 height 7
